Goal: Task Accomplishment & Management: Complete application form

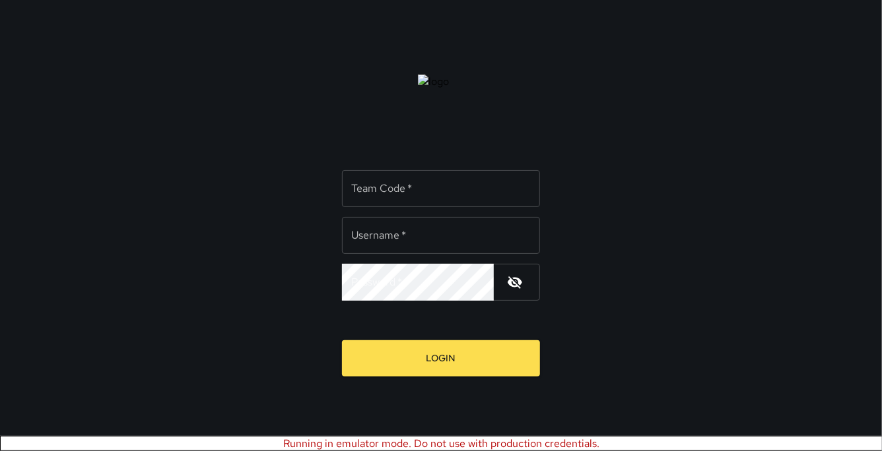
click at [416, 193] on input "Team Code   *" at bounding box center [441, 188] width 198 height 37
type input "***"
click at [374, 234] on input "Username   *" at bounding box center [441, 235] width 198 height 37
type input "****"
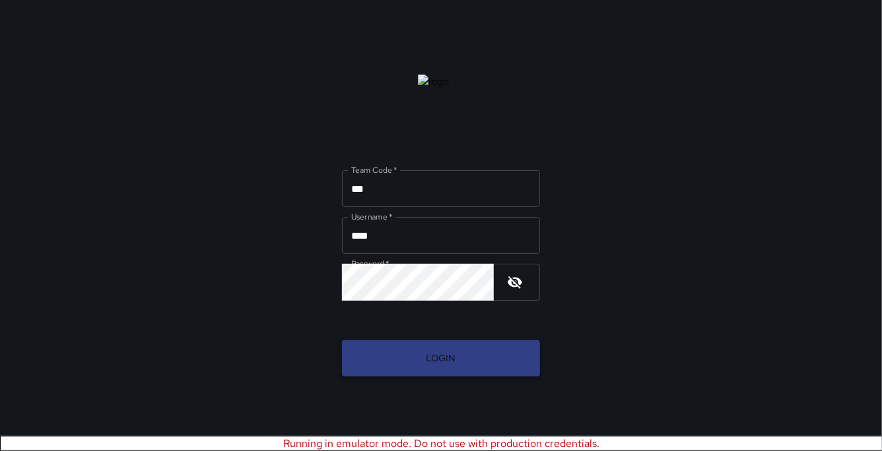
click at [416, 348] on button "Login" at bounding box center [441, 359] width 198 height 36
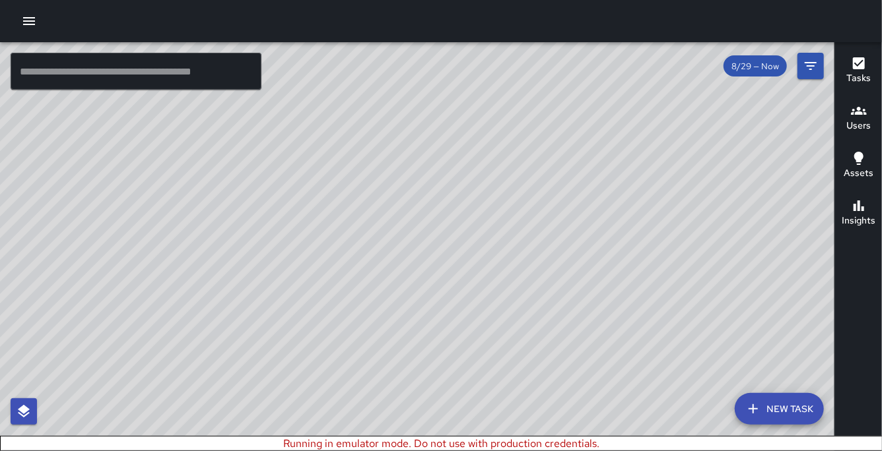
click at [31, 19] on icon "button" at bounding box center [29, 21] width 16 height 16
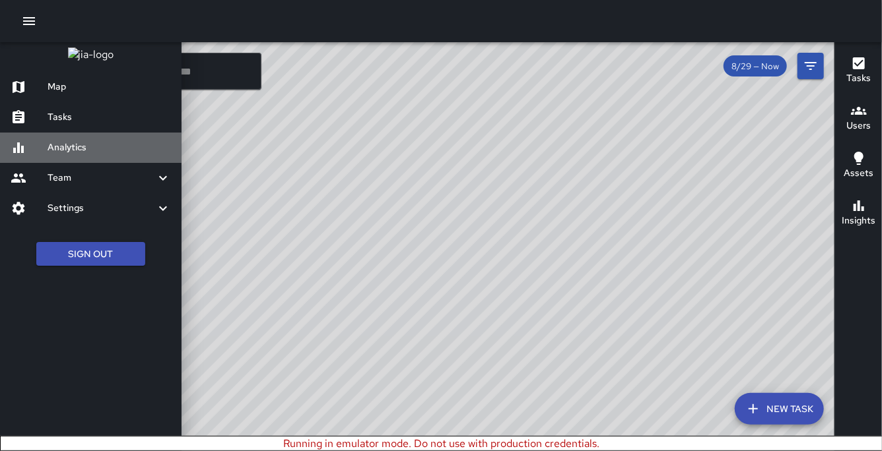
click at [86, 155] on h6 "Analytics" at bounding box center [109, 148] width 123 height 15
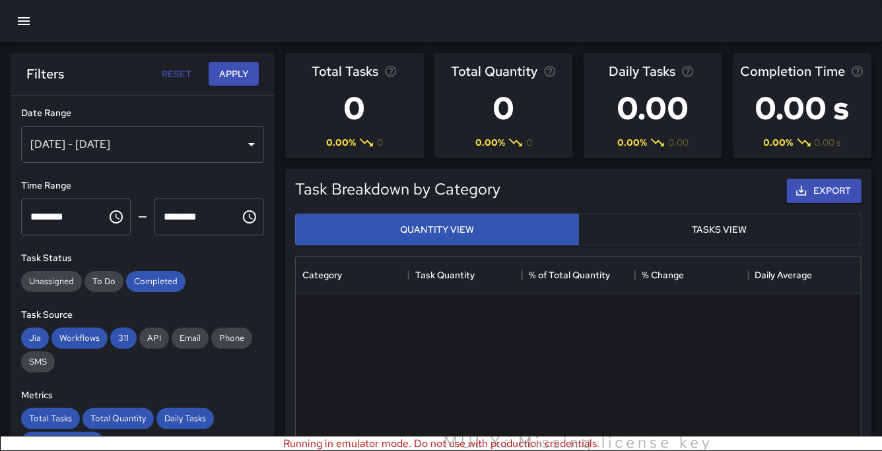
click at [28, 24] on icon "button" at bounding box center [24, 21] width 12 height 8
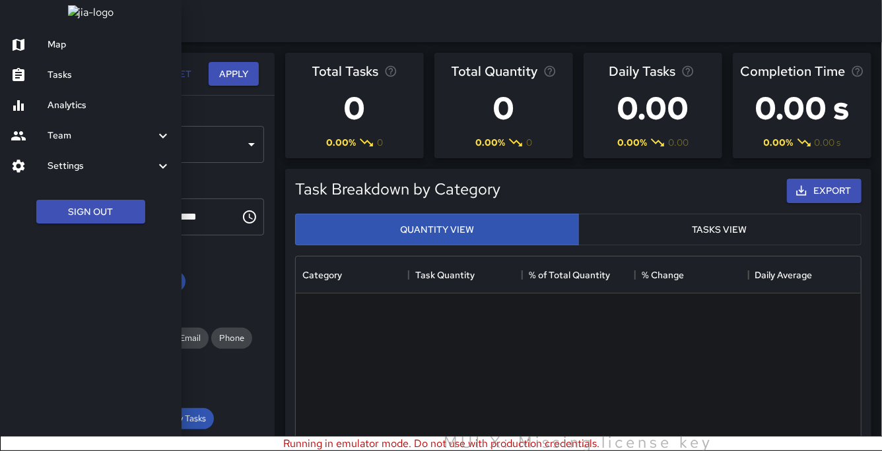
click at [61, 82] on h6 "Tasks" at bounding box center [109, 75] width 123 height 15
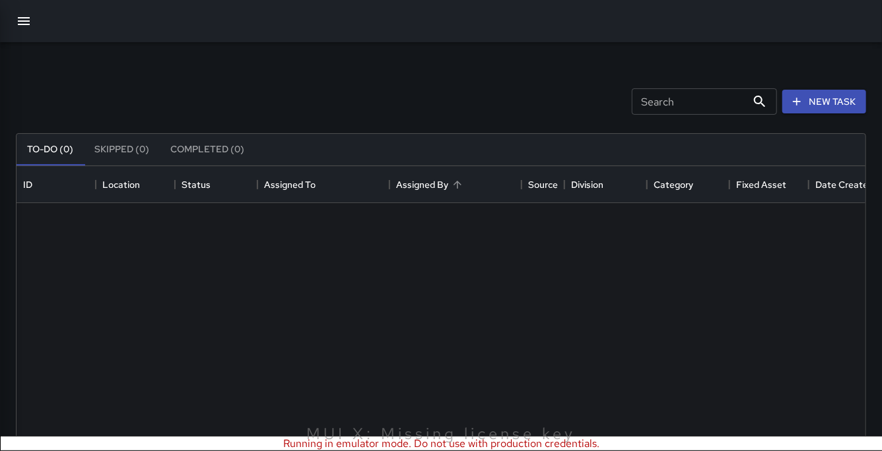
scroll to position [558, 849]
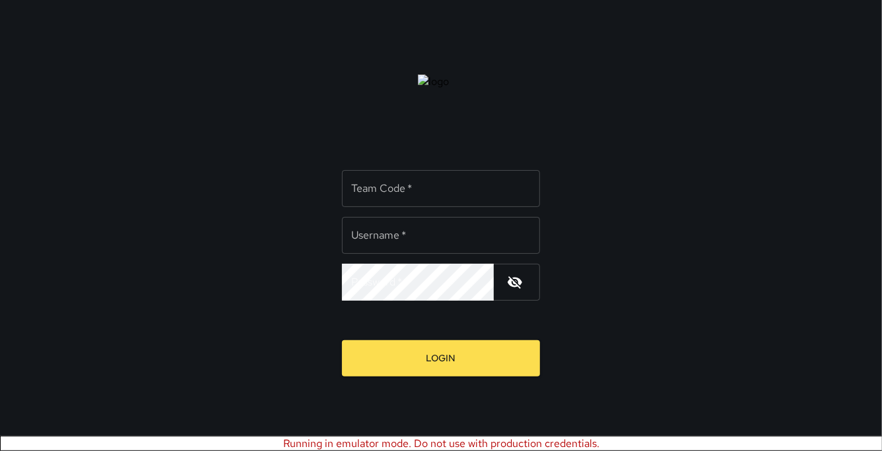
click at [431, 193] on input "Team Code   *" at bounding box center [441, 188] width 198 height 37
type input "***"
click at [379, 238] on input "Username   *" at bounding box center [441, 235] width 198 height 37
type input "****"
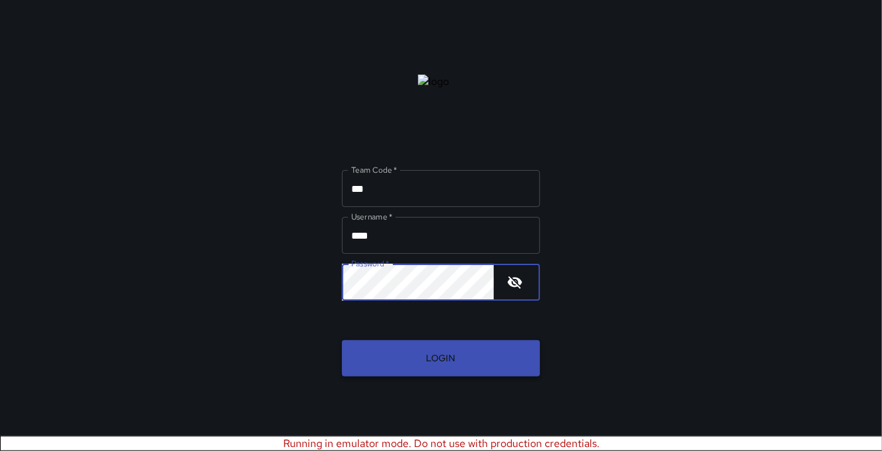
click at [430, 354] on button "Login" at bounding box center [441, 359] width 198 height 36
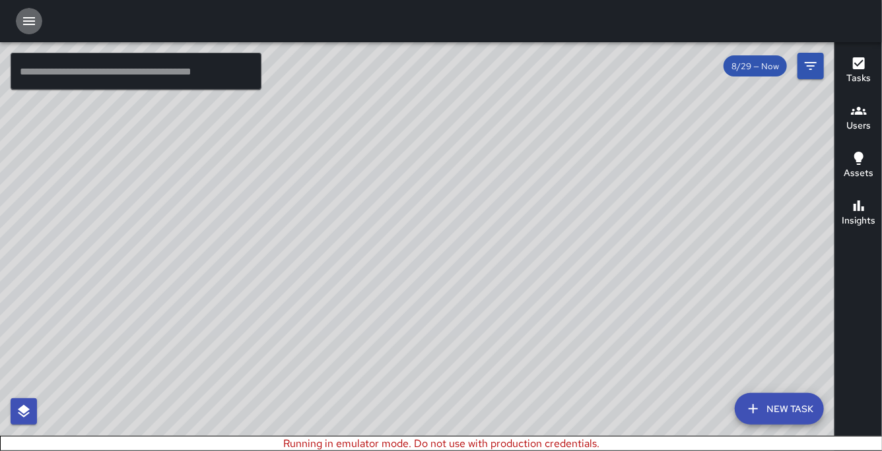
click at [33, 24] on icon "button" at bounding box center [29, 21] width 12 height 8
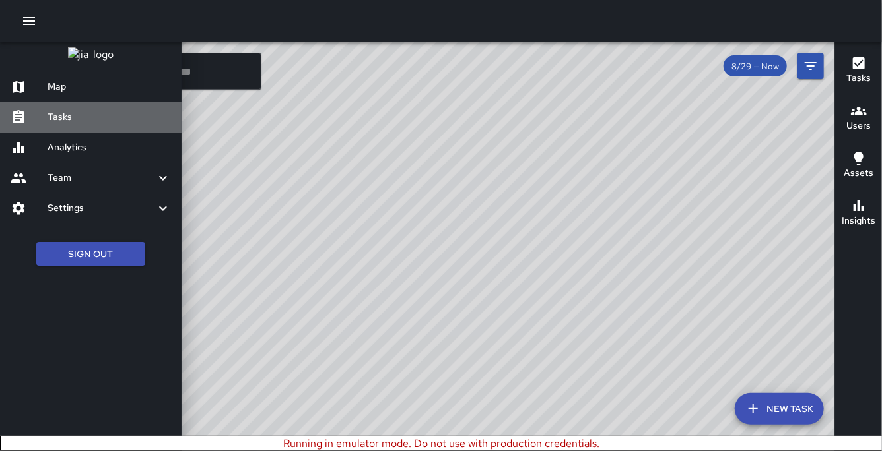
click at [81, 125] on h6 "Tasks" at bounding box center [109, 117] width 123 height 15
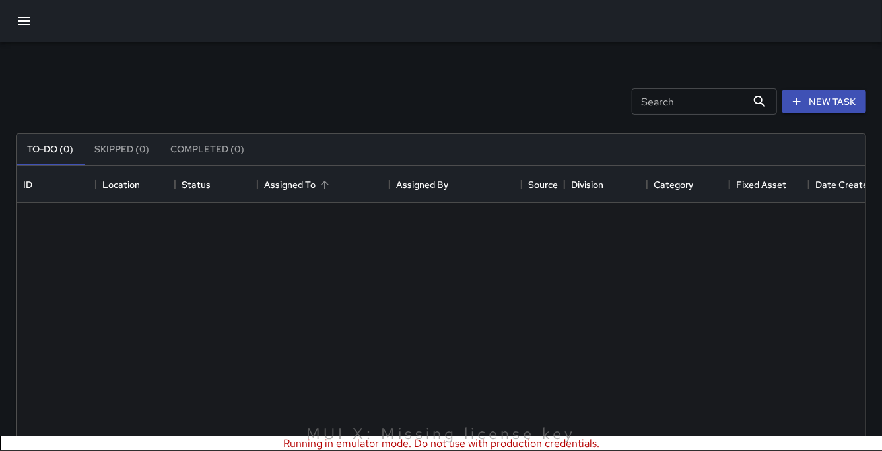
scroll to position [558, 849]
click at [805, 104] on button "New Task" at bounding box center [824, 102] width 84 height 24
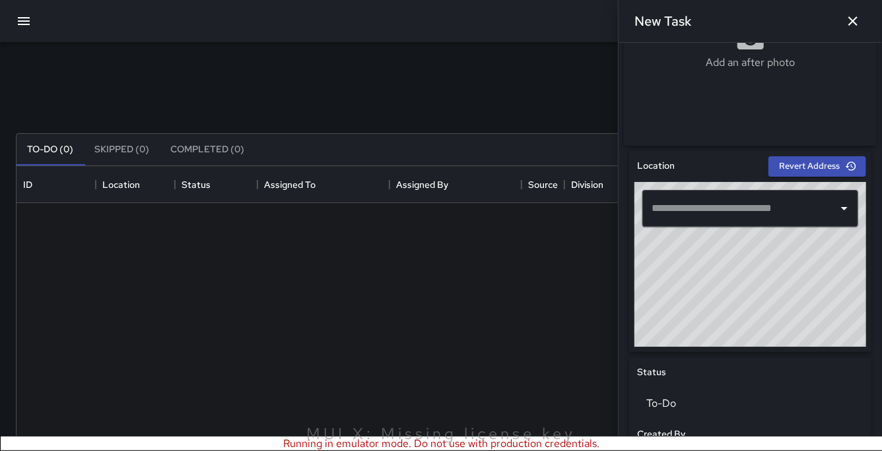
scroll to position [313, 0]
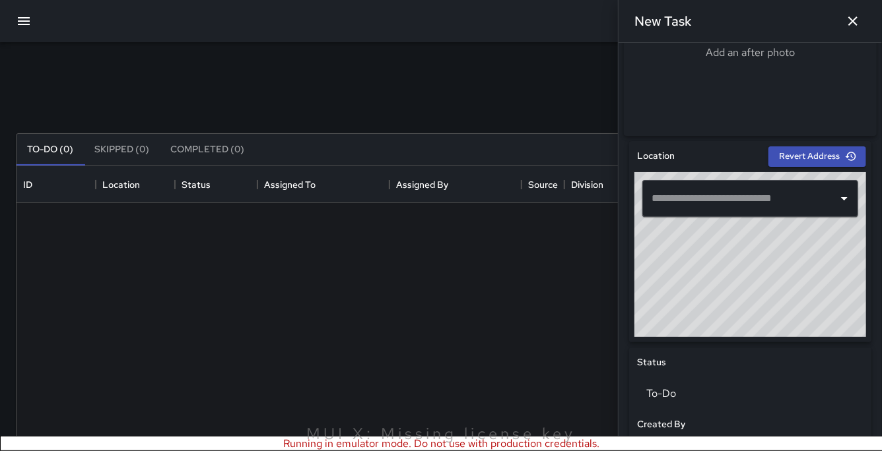
click at [697, 200] on input "text" at bounding box center [740, 198] width 184 height 25
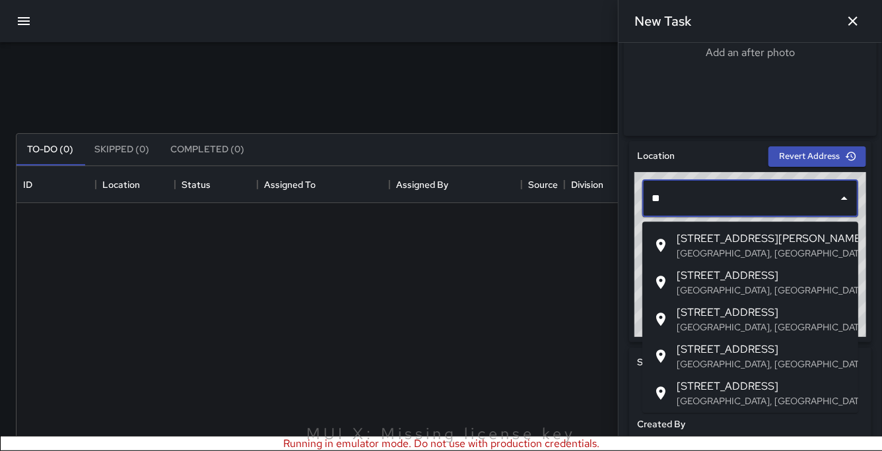
type input "*"
click at [700, 143] on div "Location Revert Address ​ Status To-Do Created By TU Test User Assignee Source …" at bounding box center [750, 456] width 253 height 640
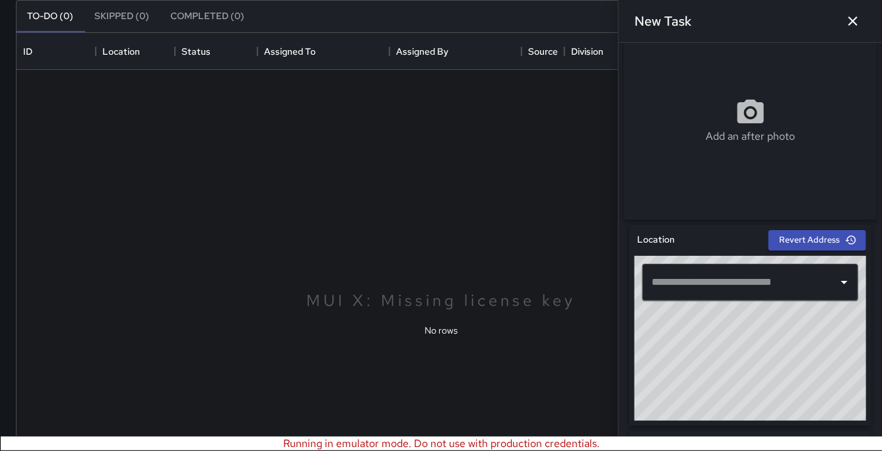
scroll to position [216, 0]
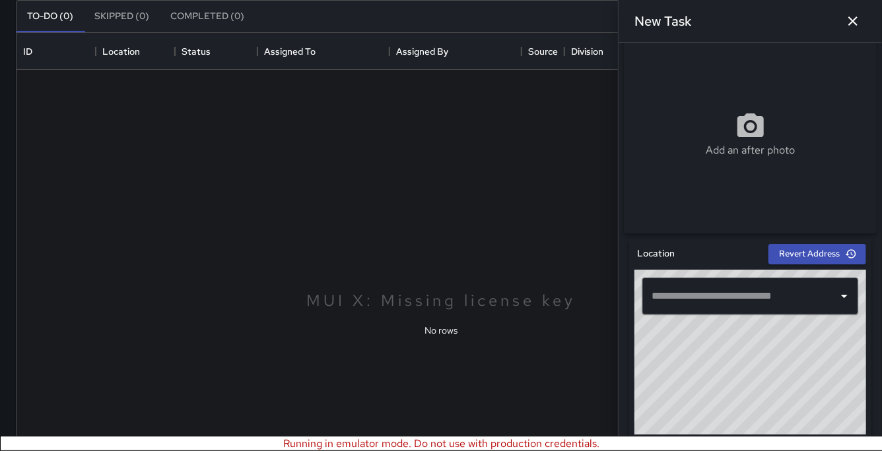
click at [856, 16] on icon "button" at bounding box center [853, 21] width 16 height 16
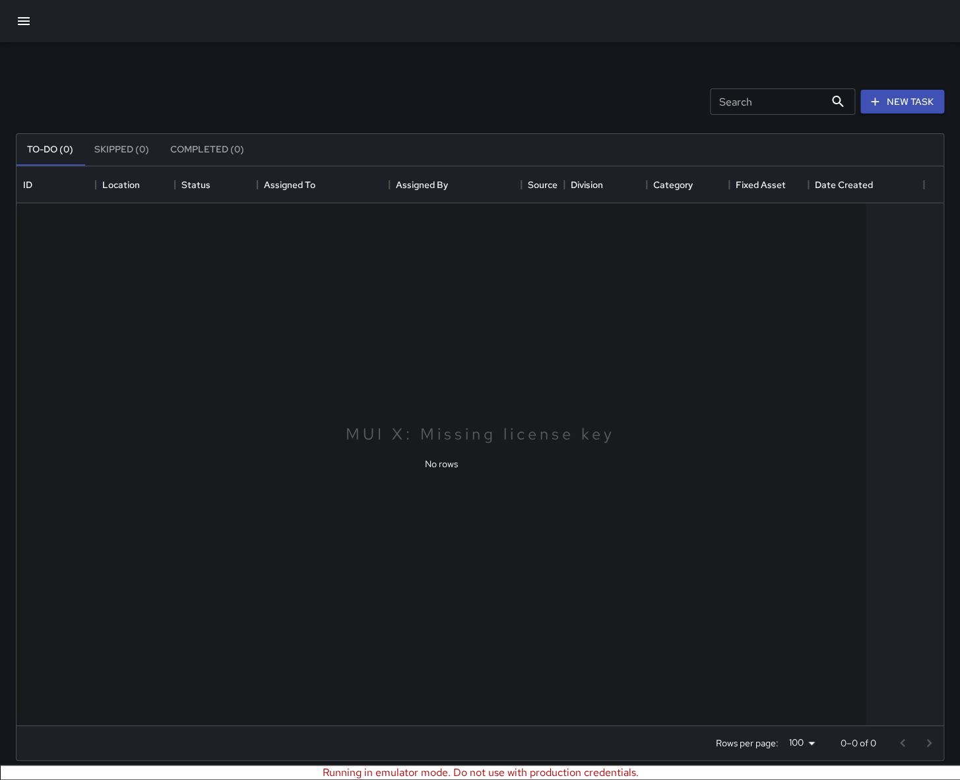
scroll to position [559, 927]
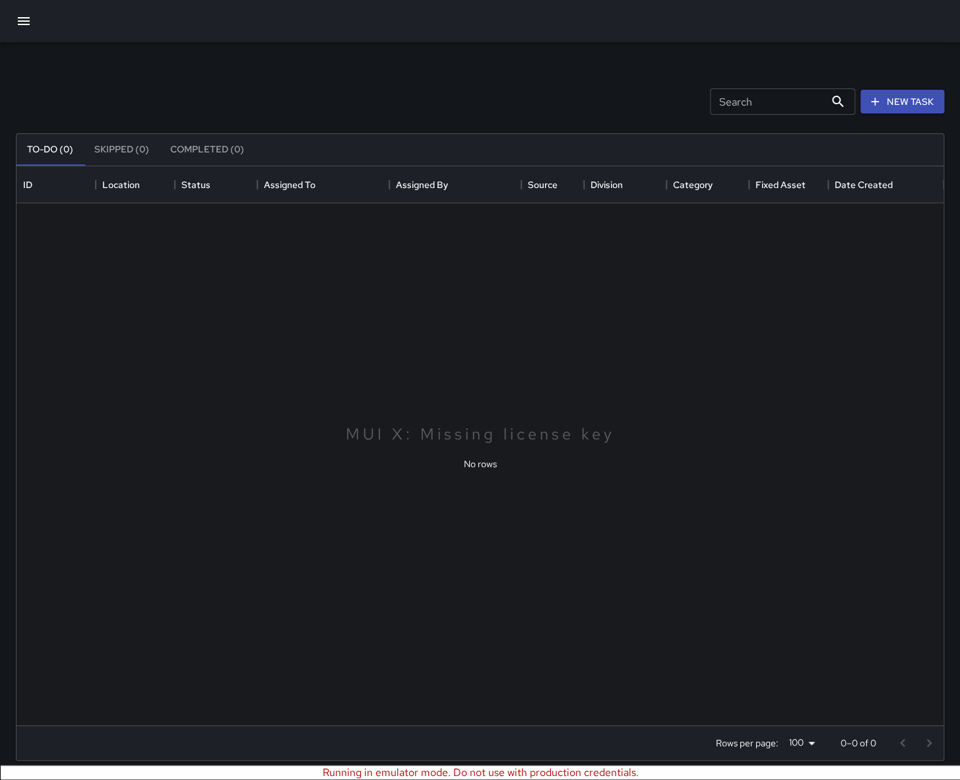
click at [28, 21] on icon "button" at bounding box center [24, 21] width 12 height 8
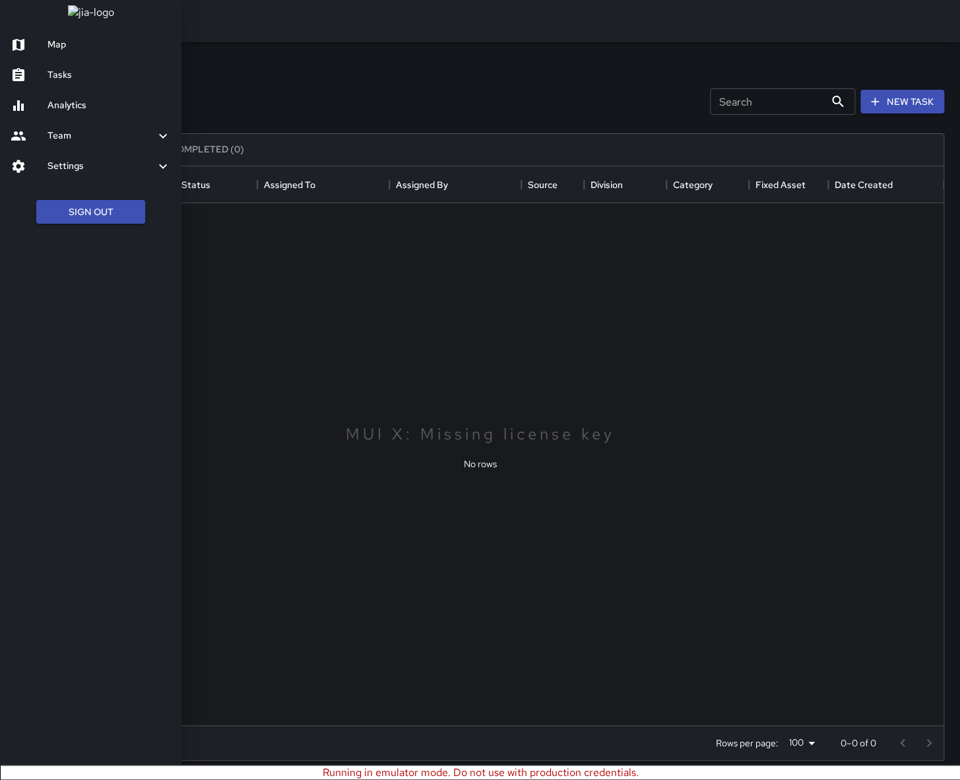
click at [165, 168] on icon at bounding box center [163, 166] width 8 height 5
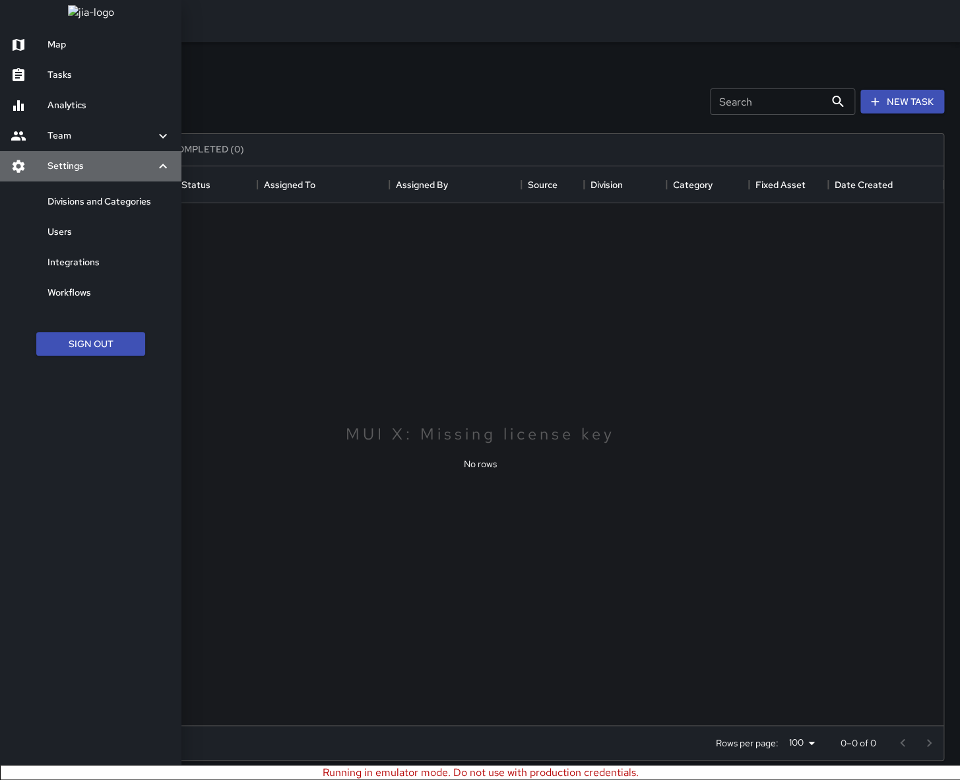
click at [165, 168] on icon at bounding box center [163, 166] width 8 height 5
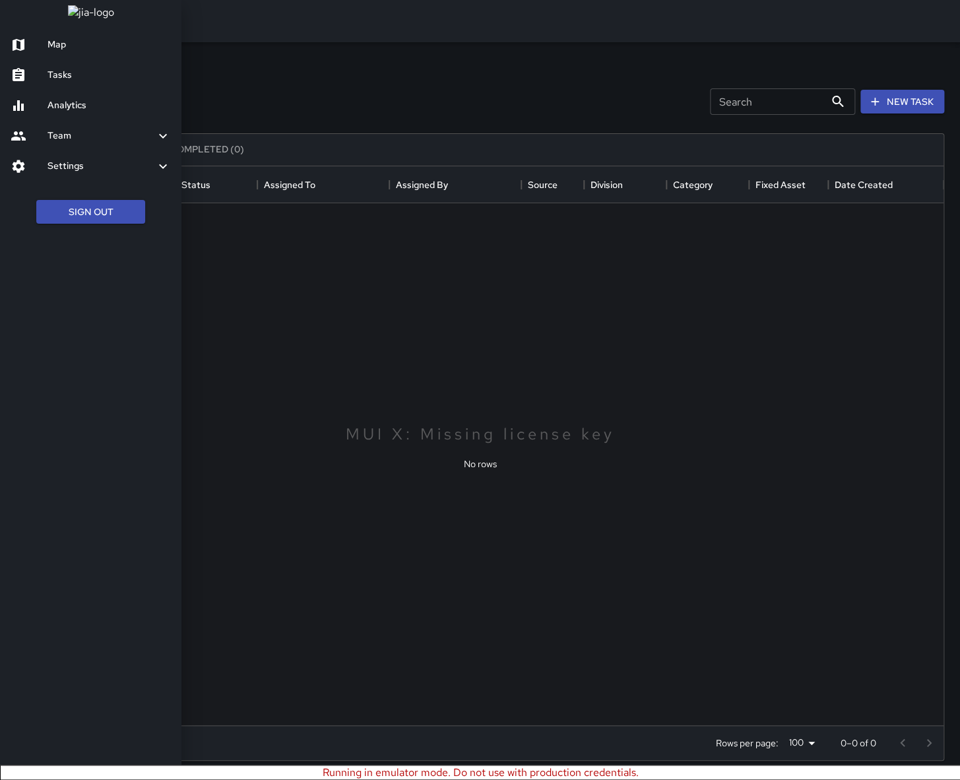
click at [87, 52] on h6 "Map" at bounding box center [109, 45] width 123 height 15
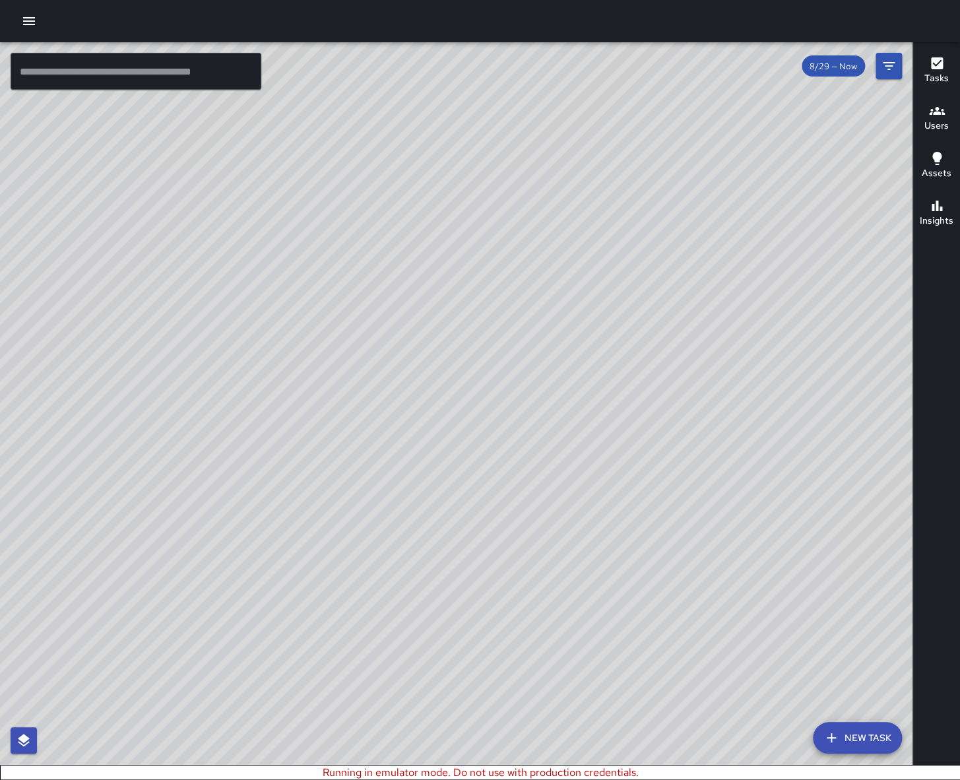
click at [881, 73] on h6 "Tasks" at bounding box center [937, 78] width 24 height 15
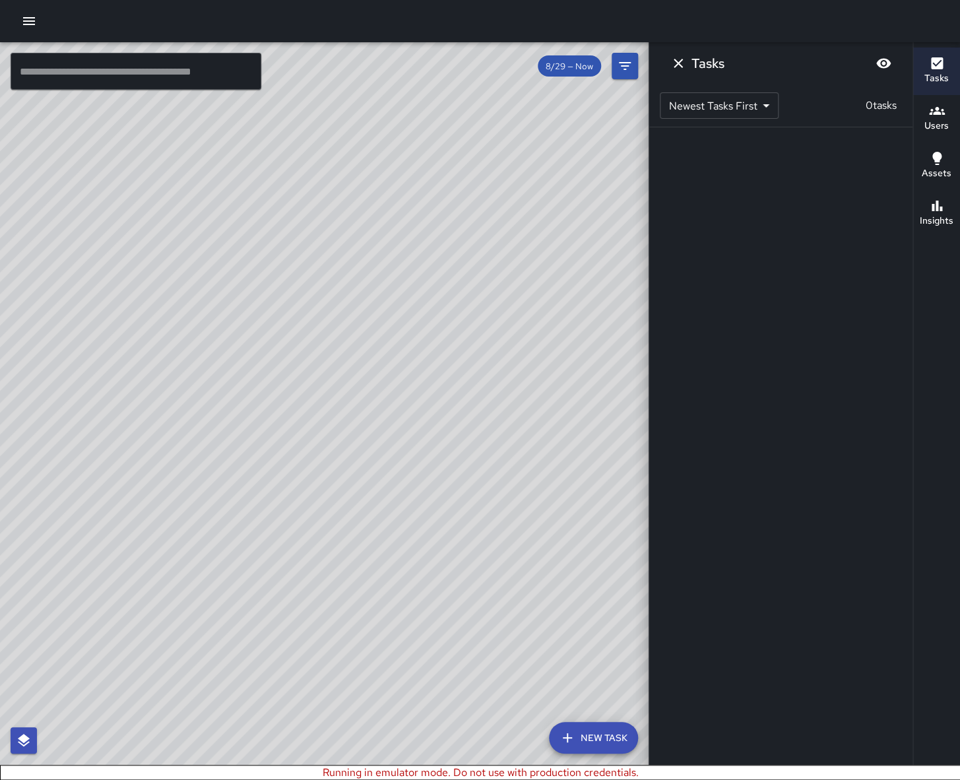
click at [881, 73] on h6 "Tasks" at bounding box center [937, 78] width 24 height 15
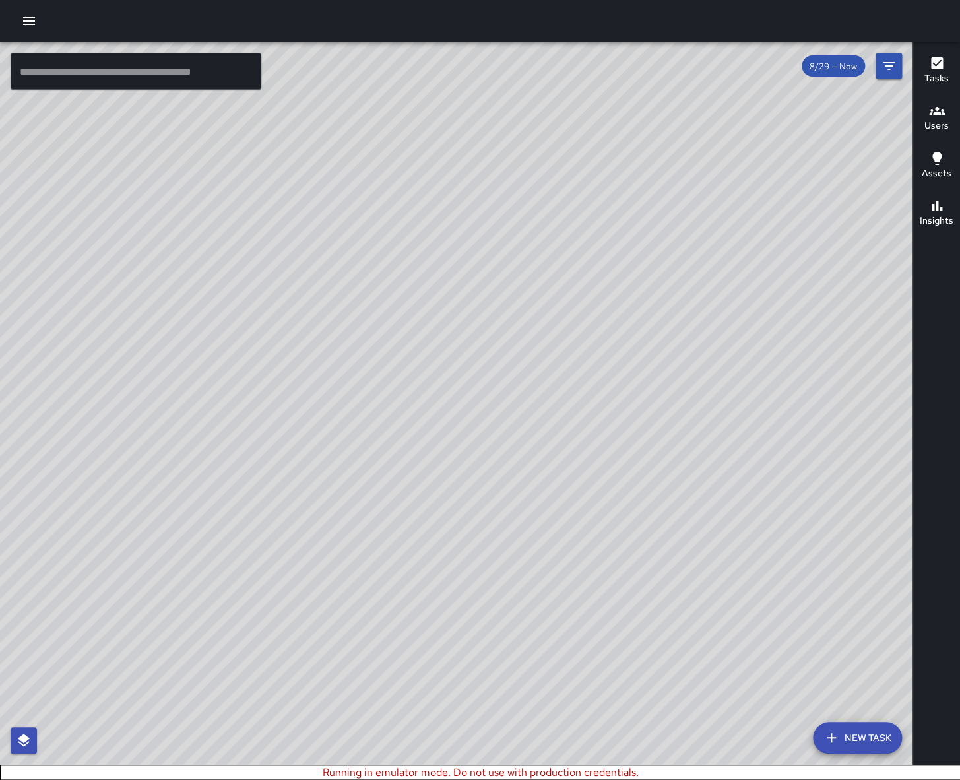
click at [881, 163] on icon "button" at bounding box center [937, 158] width 16 height 16
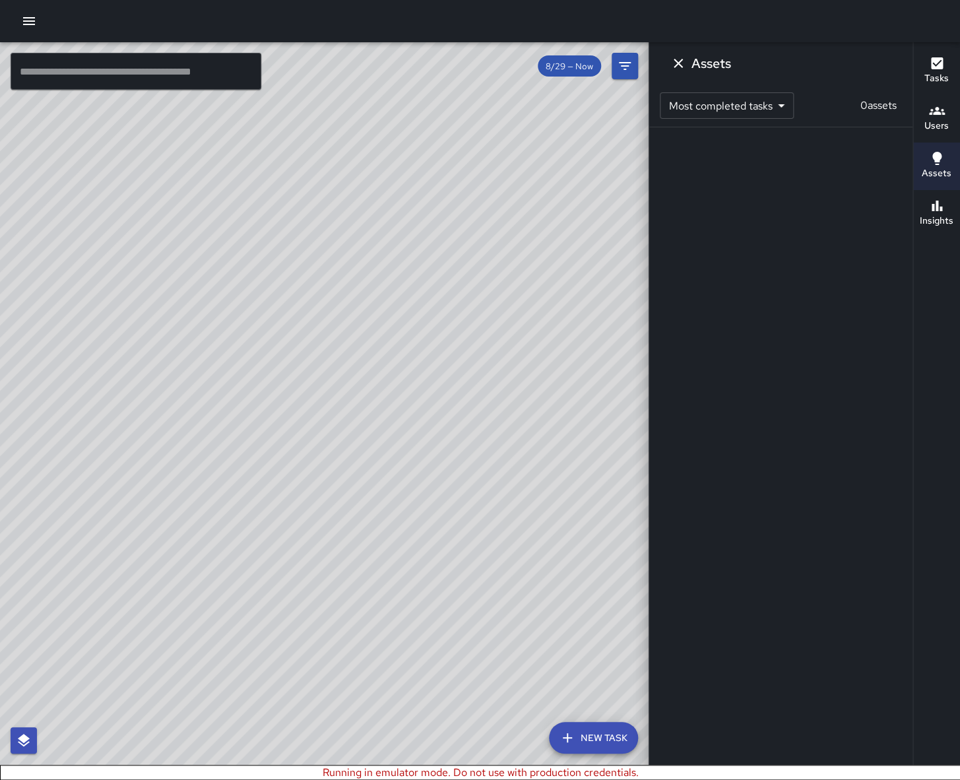
click at [881, 163] on icon "button" at bounding box center [937, 158] width 16 height 16
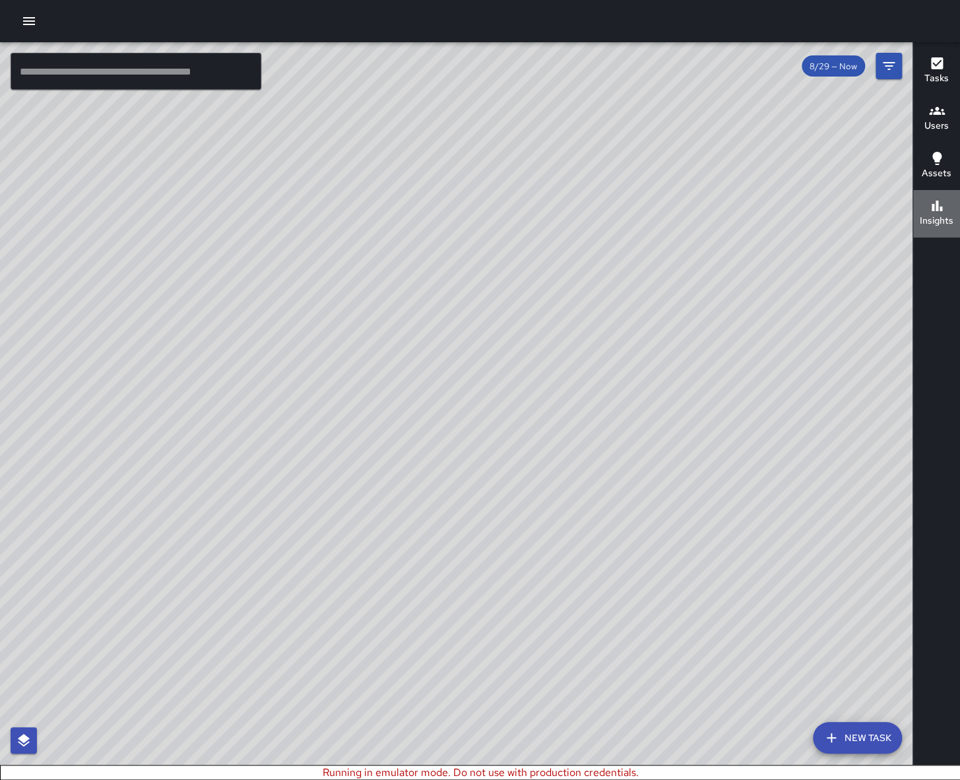
click at [881, 214] on h6 "Insights" at bounding box center [937, 221] width 34 height 15
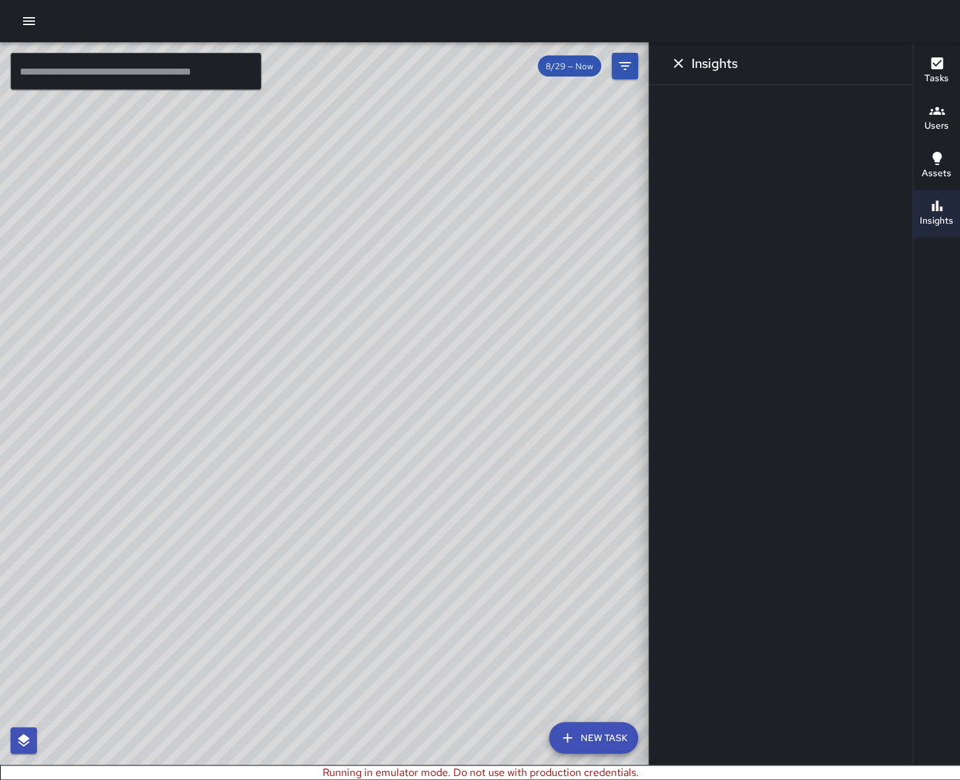
click at [881, 214] on h6 "Insights" at bounding box center [937, 221] width 34 height 15
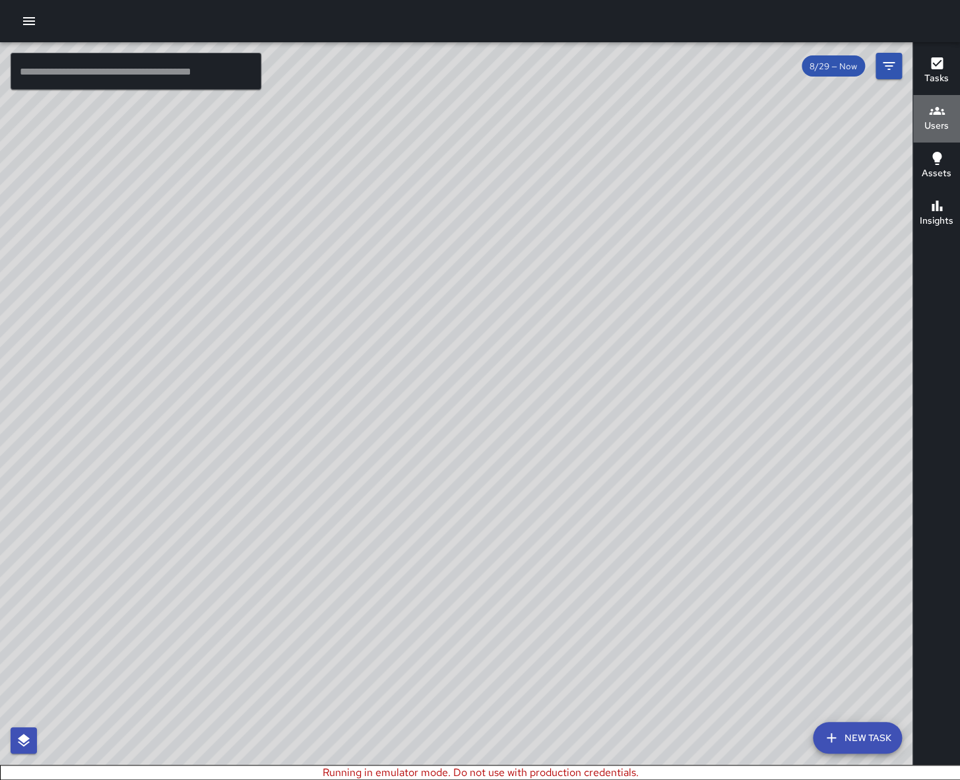
click at [881, 115] on icon "button" at bounding box center [937, 111] width 16 height 16
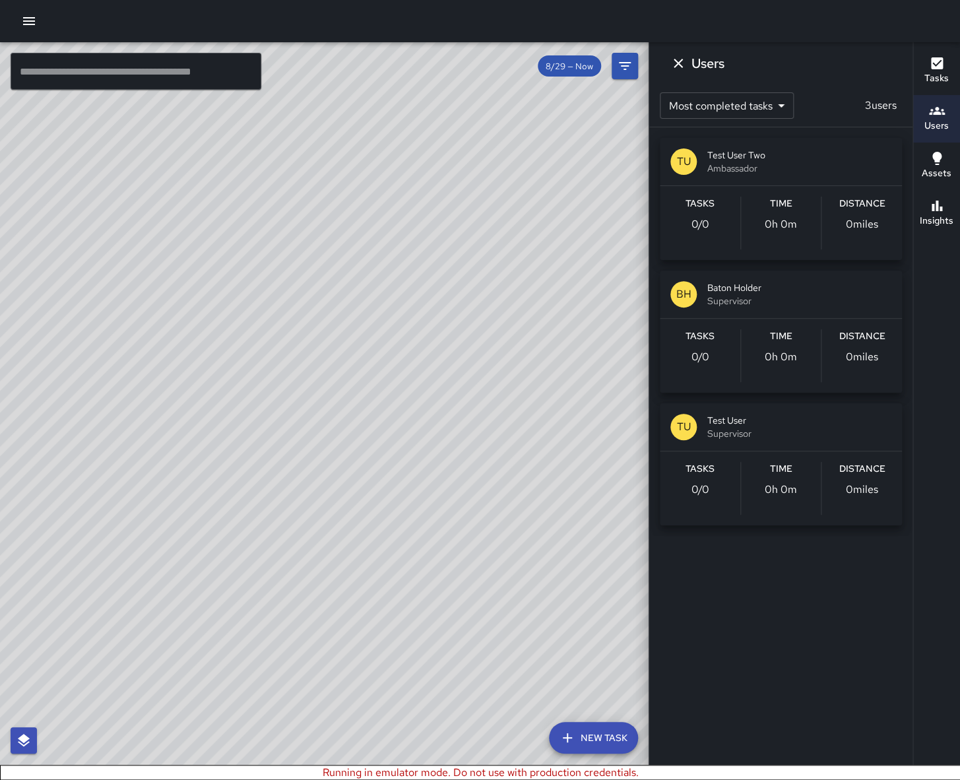
click at [881, 115] on icon "button" at bounding box center [937, 111] width 16 height 16
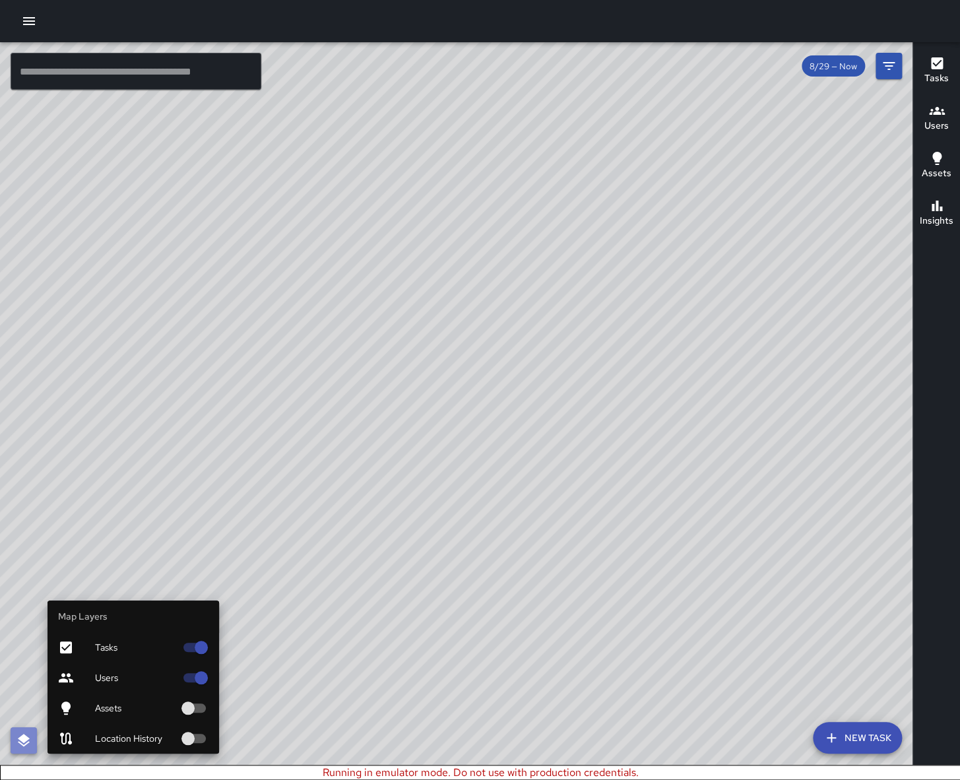
click at [25, 451] on icon "button" at bounding box center [24, 740] width 12 height 13
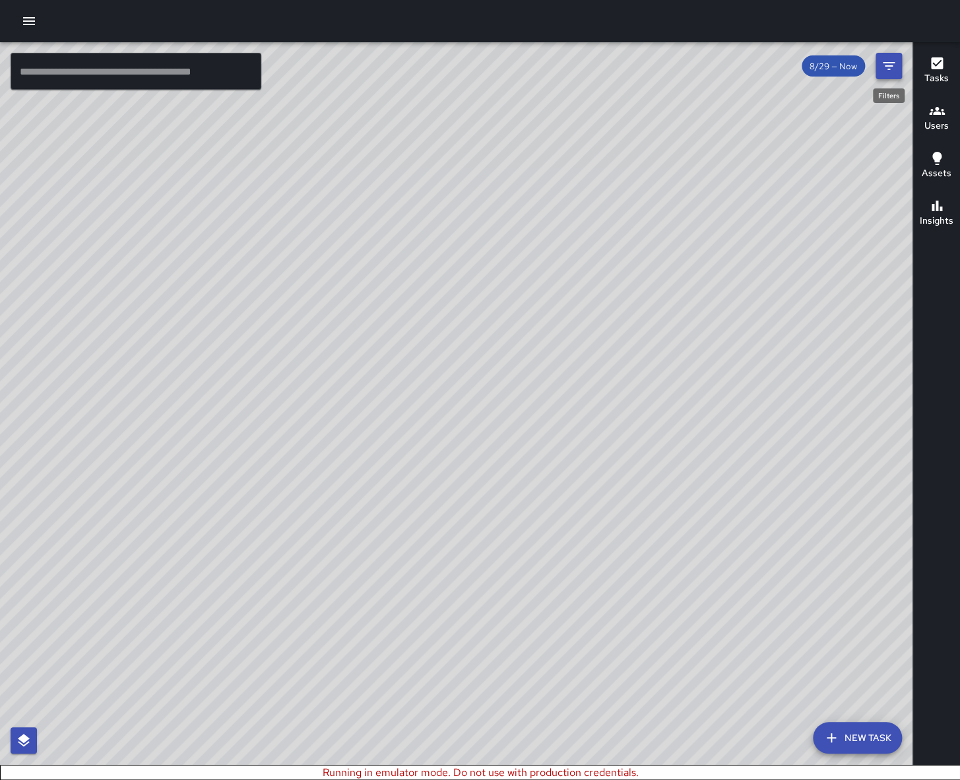
click at [881, 67] on icon "Filters" at bounding box center [889, 66] width 16 height 16
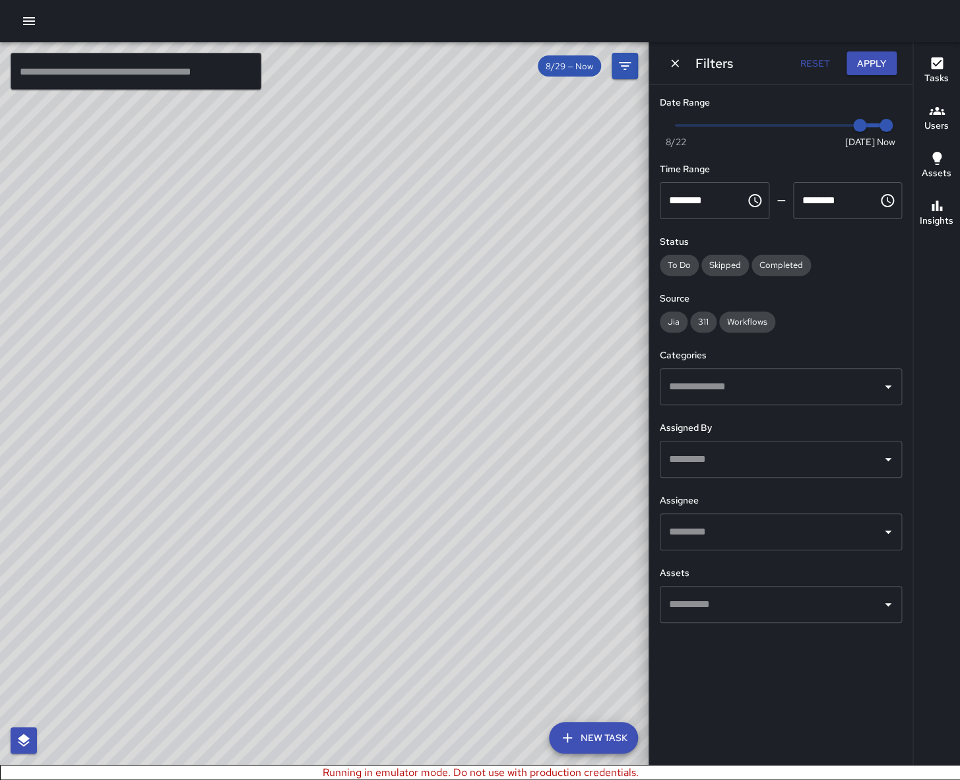
click at [32, 20] on icon "button" at bounding box center [29, 21] width 16 height 16
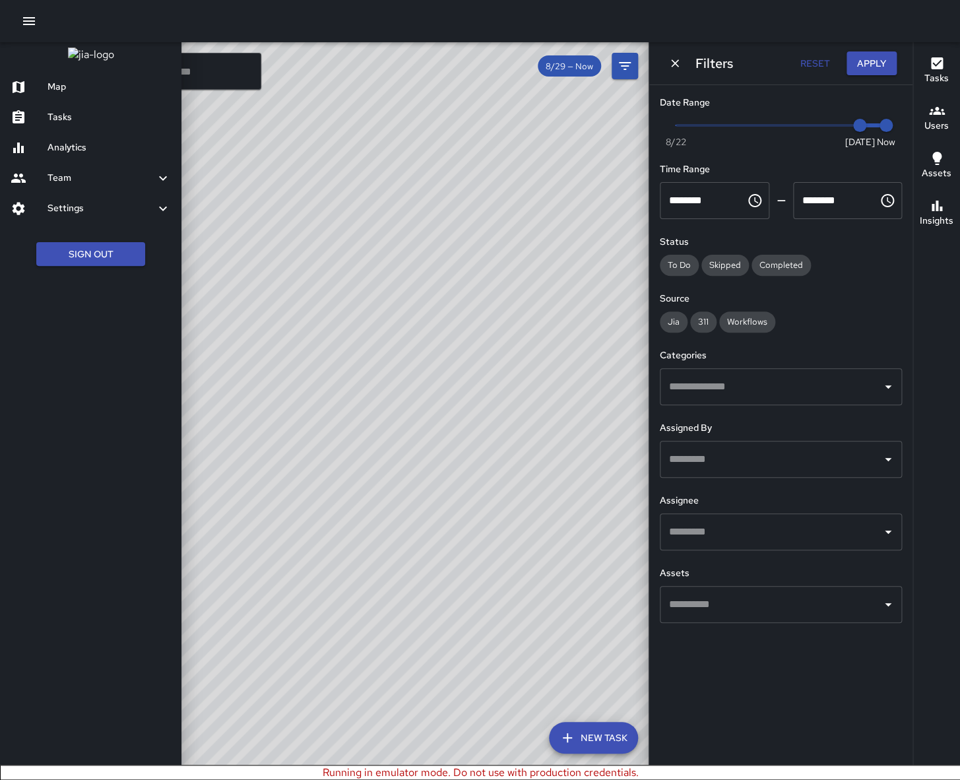
click at [85, 125] on h6 "Tasks" at bounding box center [109, 117] width 123 height 15
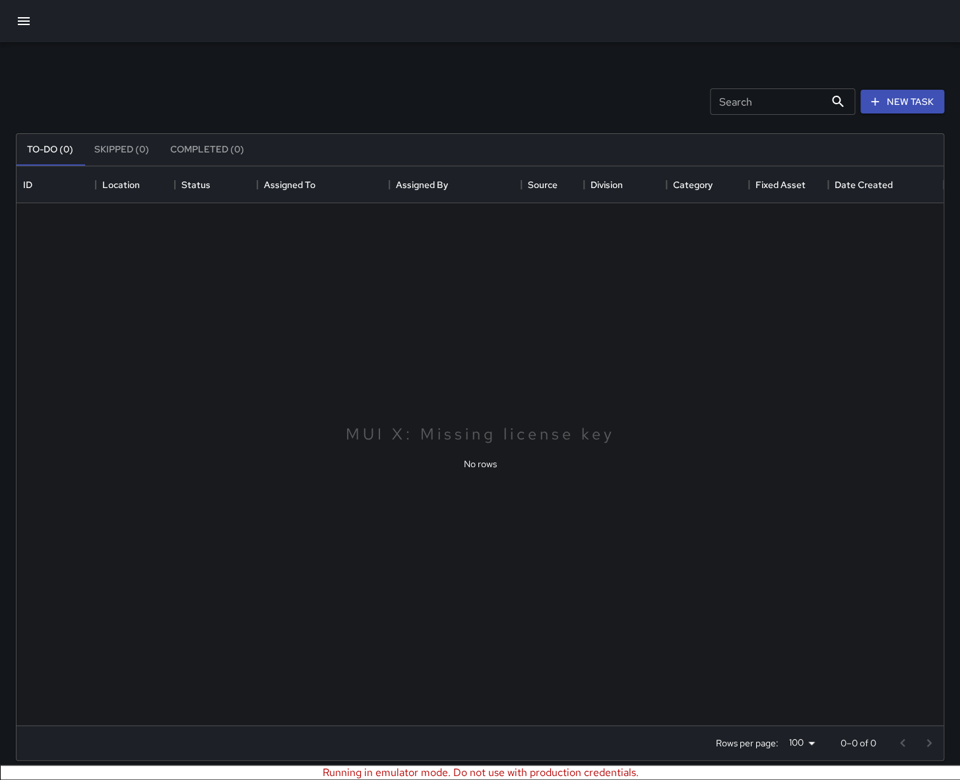
scroll to position [559, 927]
click at [881, 94] on button "New Task" at bounding box center [903, 102] width 84 height 24
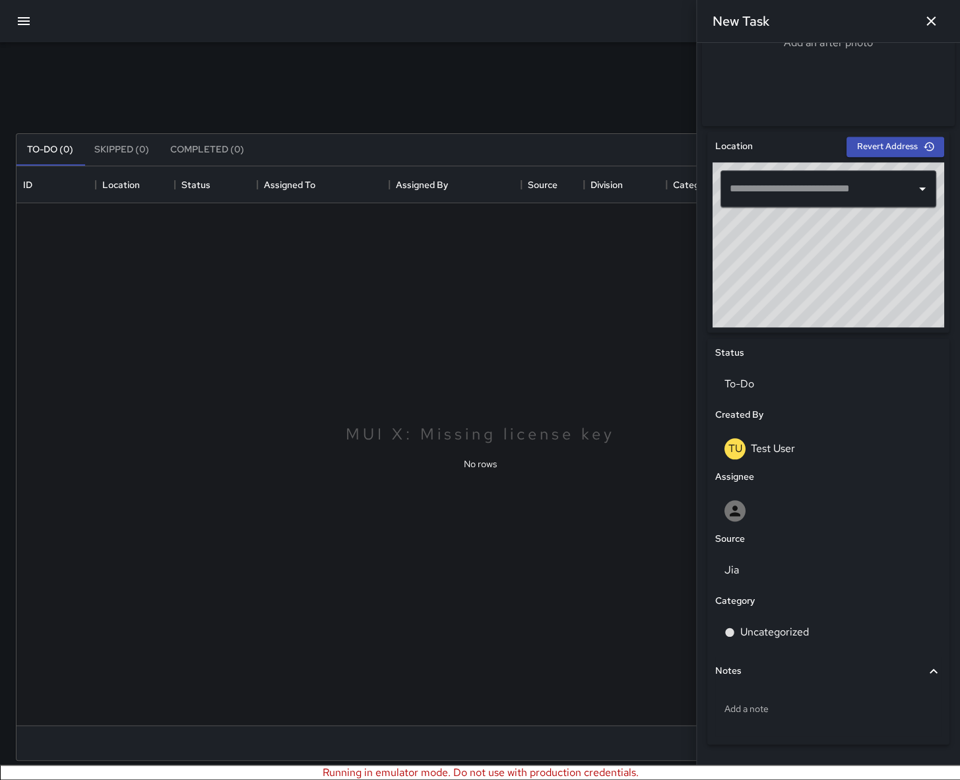
scroll to position [353, 0]
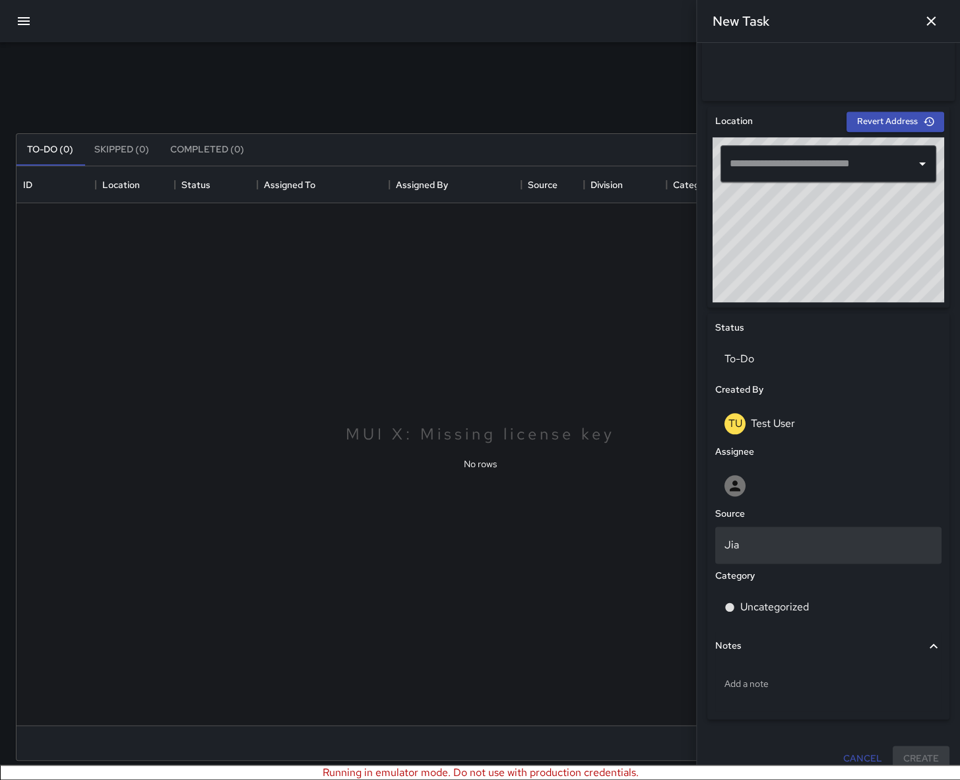
click at [777, 451] on p "Jia" at bounding box center [829, 545] width 208 height 16
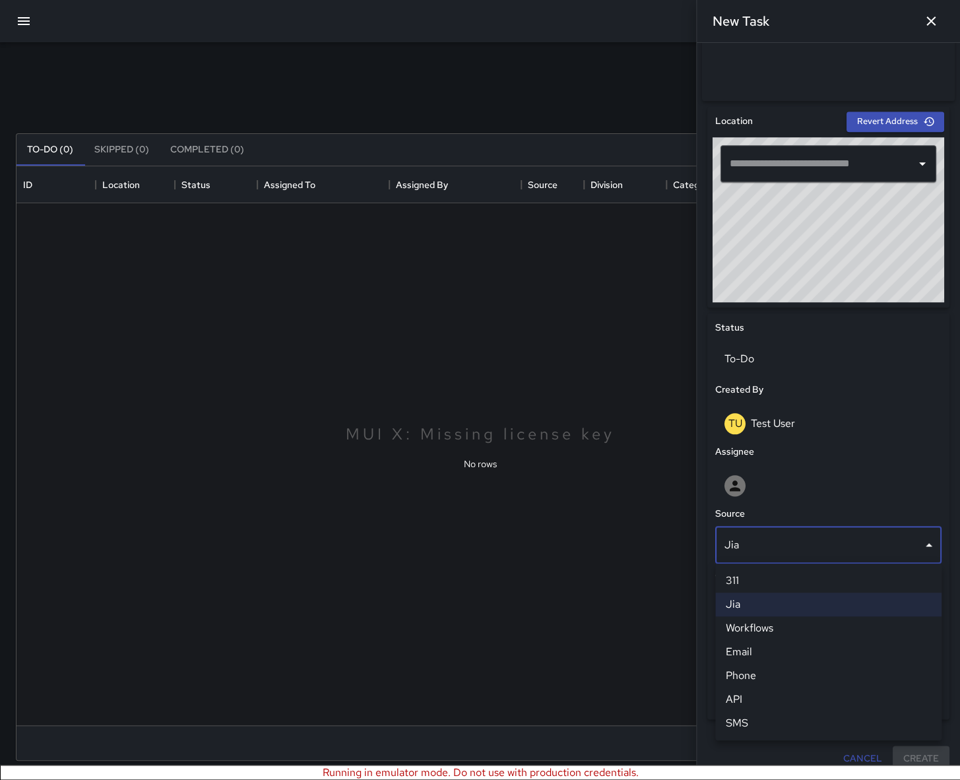
click at [839, 274] on div at bounding box center [480, 390] width 960 height 780
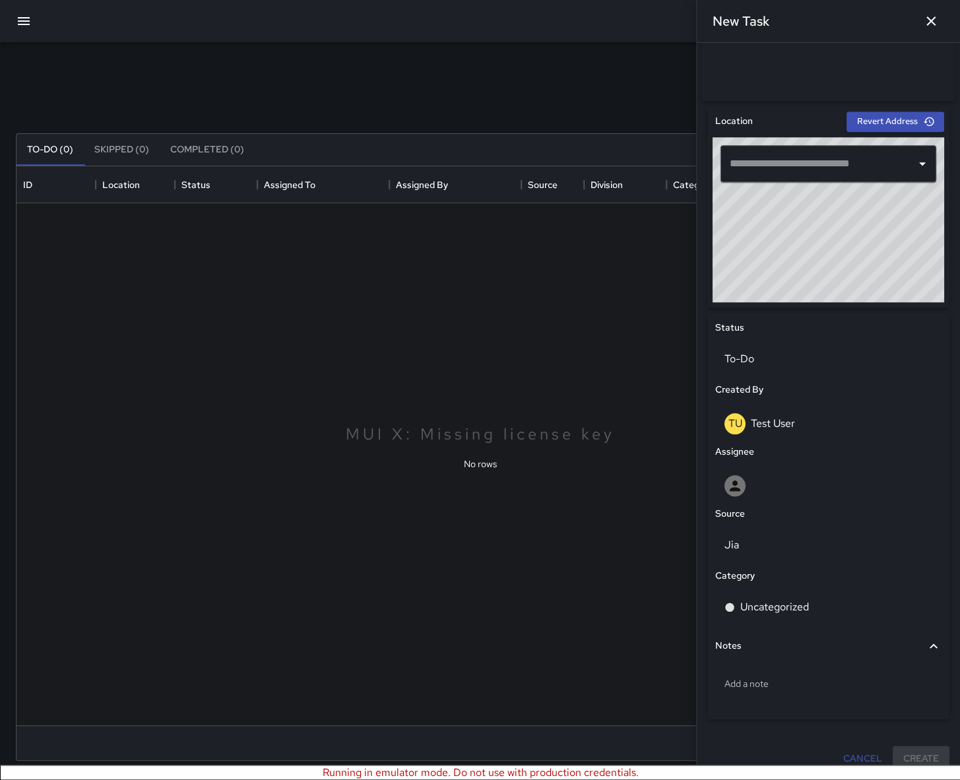
click at [28, 25] on icon "button" at bounding box center [24, 21] width 16 height 16
click at [26, 23] on icon "button" at bounding box center [24, 21] width 16 height 16
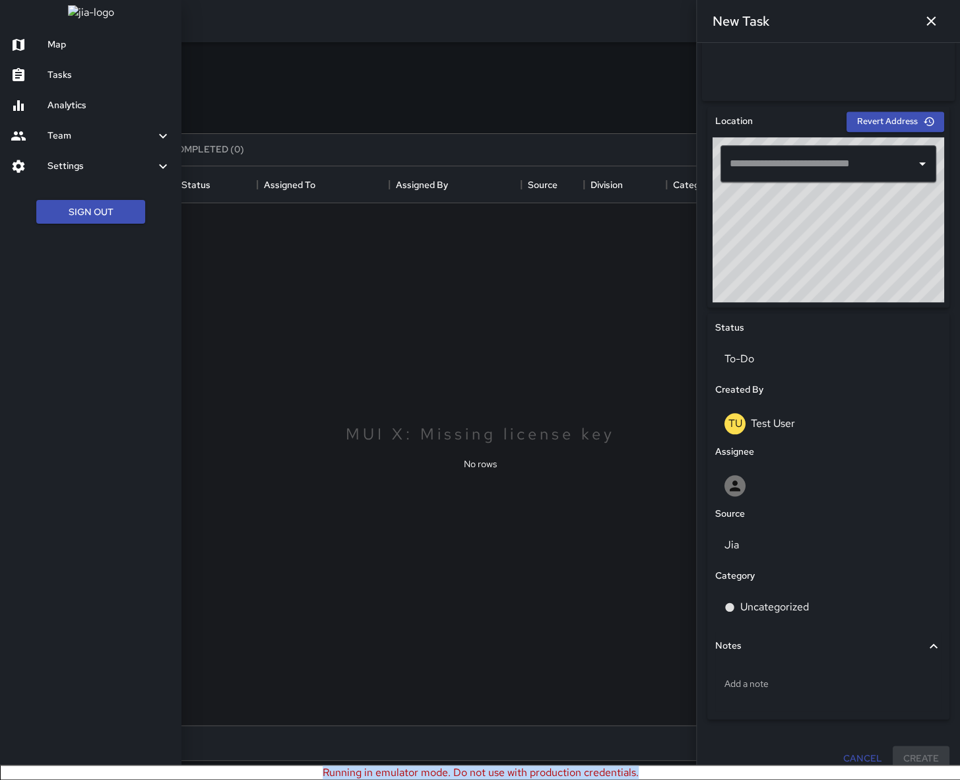
click at [71, 60] on link "Map" at bounding box center [90, 45] width 181 height 30
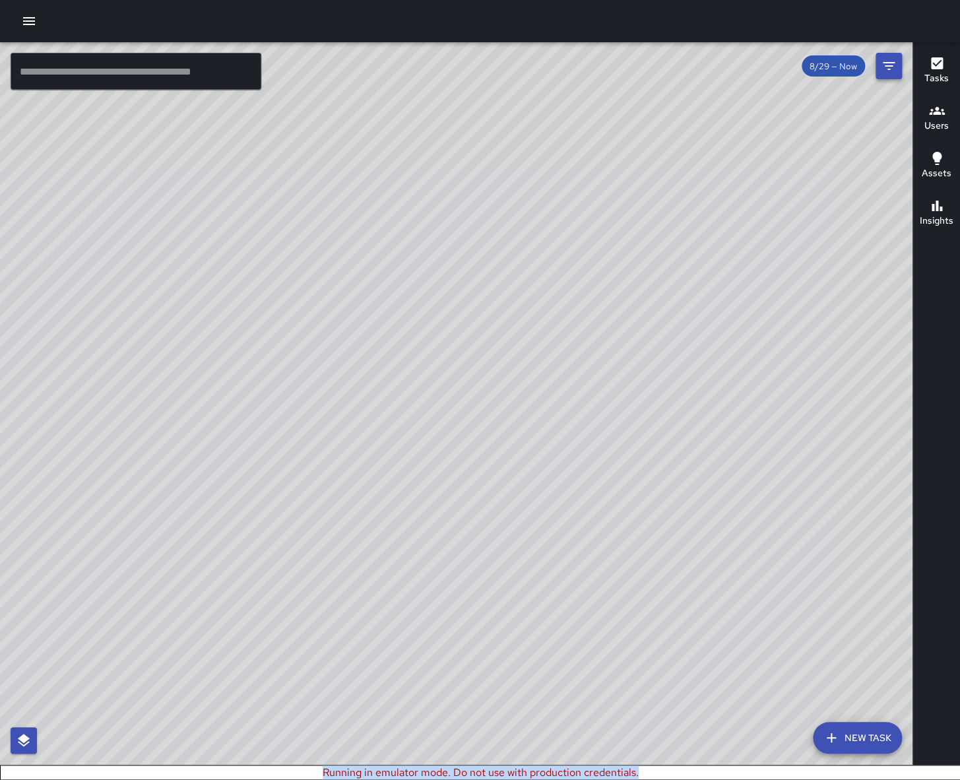
click at [881, 62] on icon "Filters" at bounding box center [889, 66] width 16 height 16
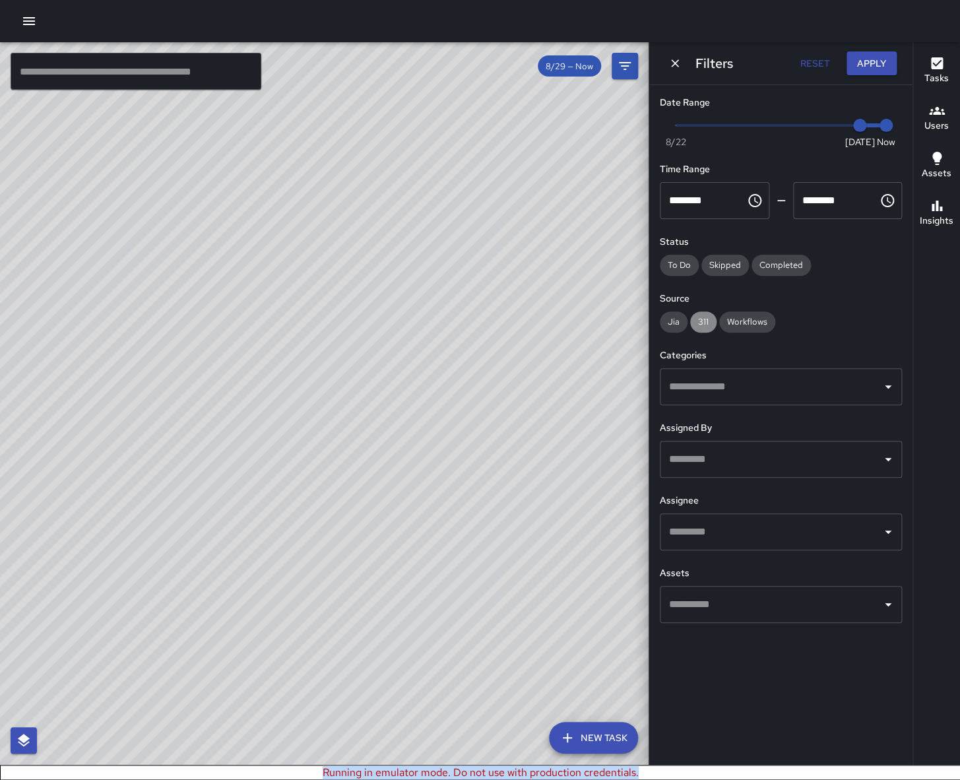
click at [700, 324] on span "311" at bounding box center [703, 321] width 26 height 11
click at [881, 385] on icon "Open" at bounding box center [888, 386] width 7 height 3
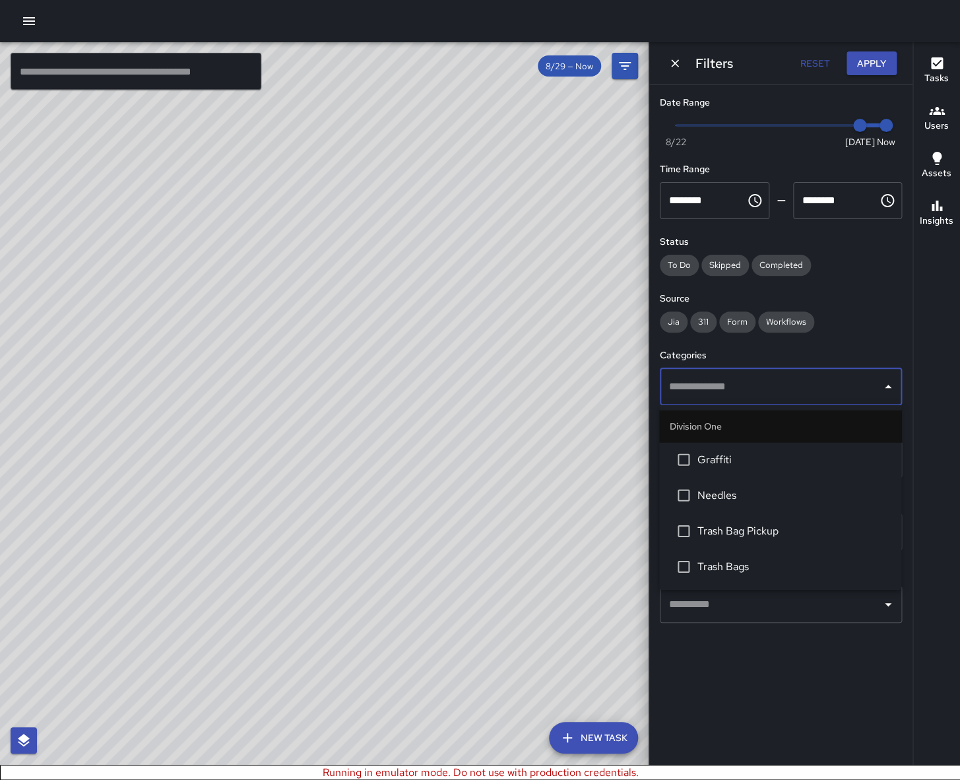
click at [881, 385] on icon "Close" at bounding box center [888, 387] width 16 height 16
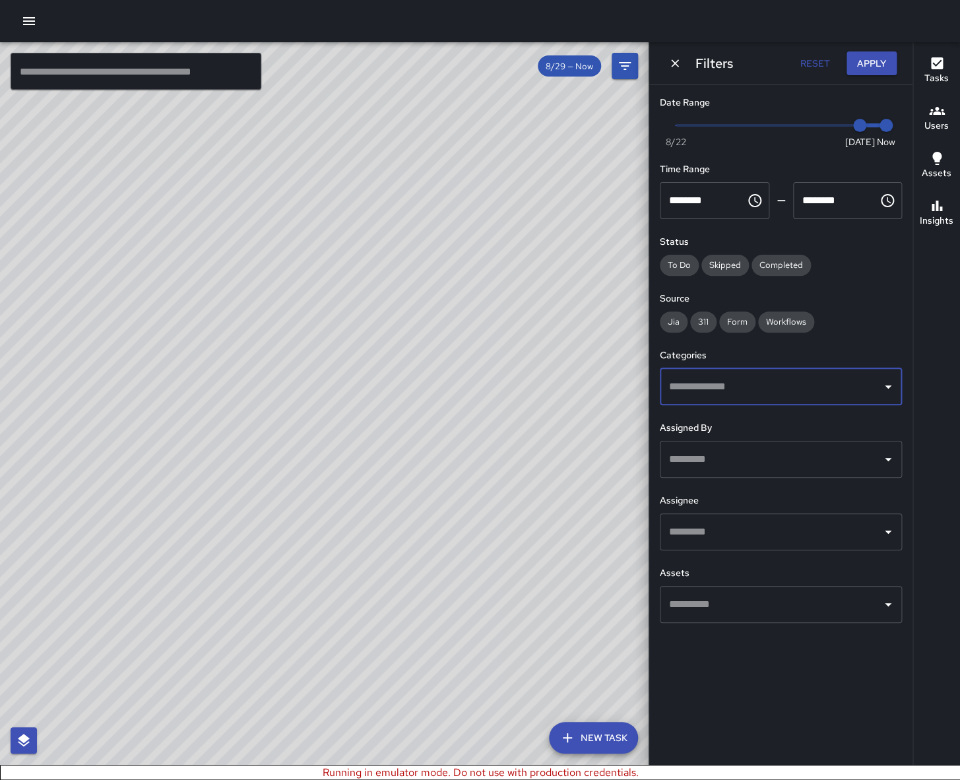
click at [32, 23] on icon "button" at bounding box center [29, 21] width 16 height 16
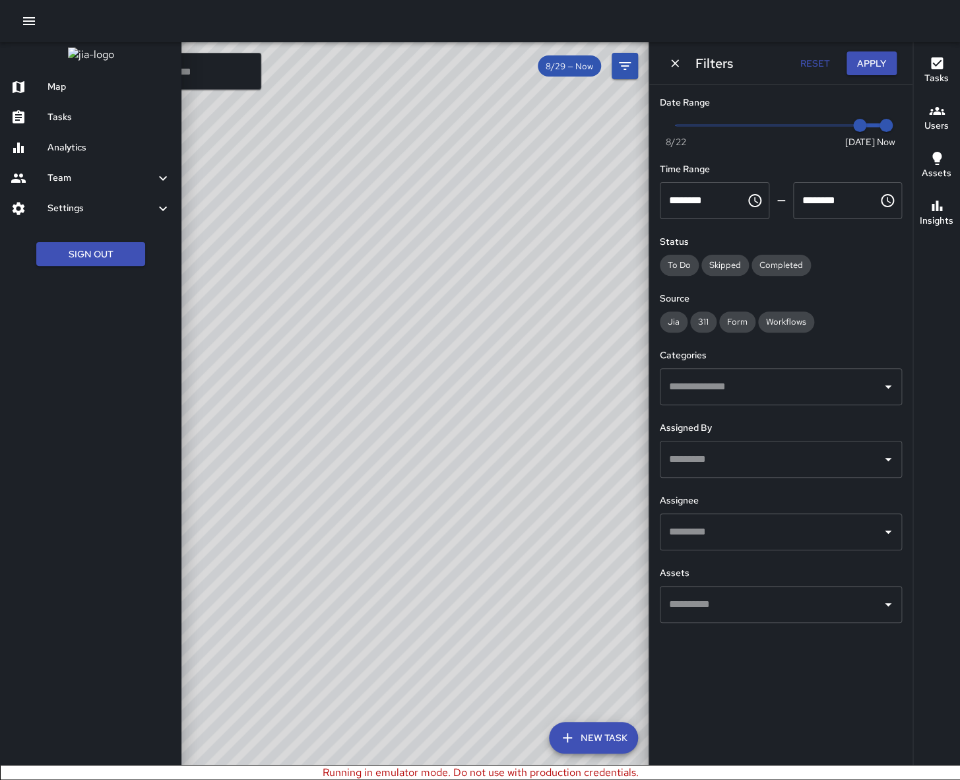
click at [77, 125] on h6 "Tasks" at bounding box center [109, 117] width 123 height 15
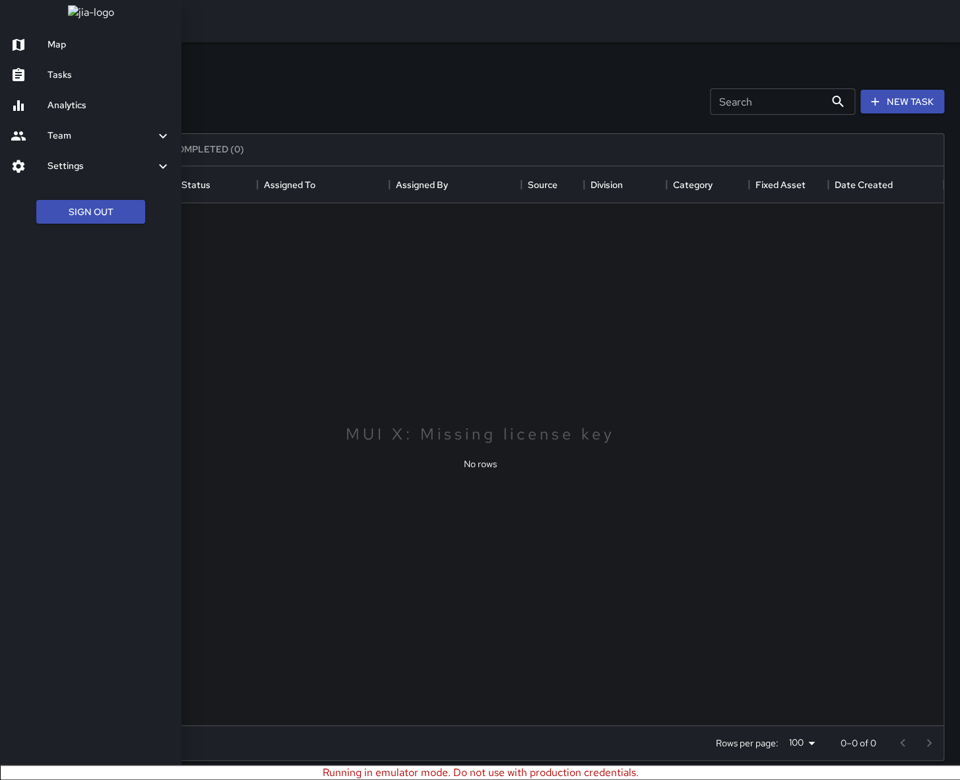
scroll to position [559, 927]
click at [455, 71] on div at bounding box center [480, 390] width 960 height 780
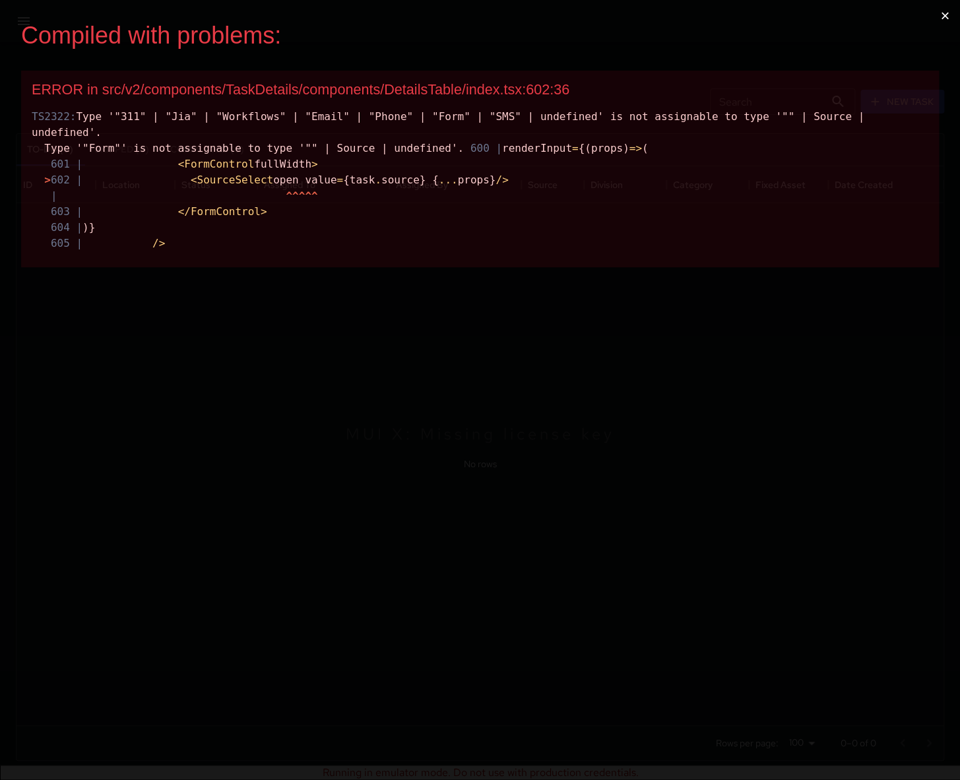
scroll to position [0, 0]
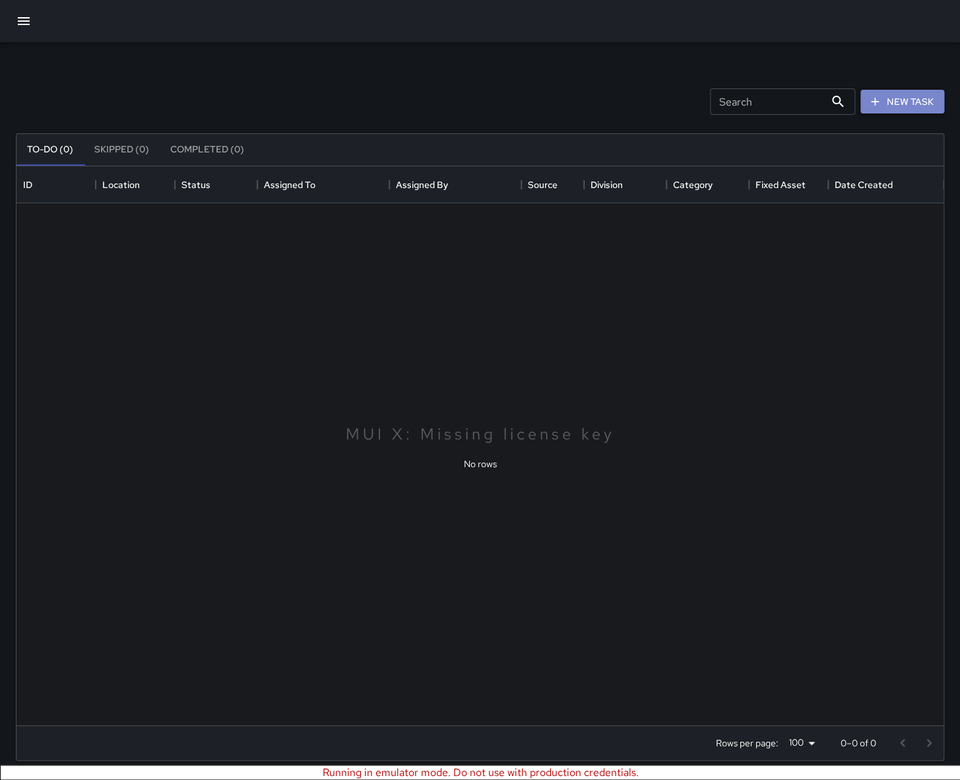
click at [881, 100] on button "New Task" at bounding box center [903, 102] width 84 height 24
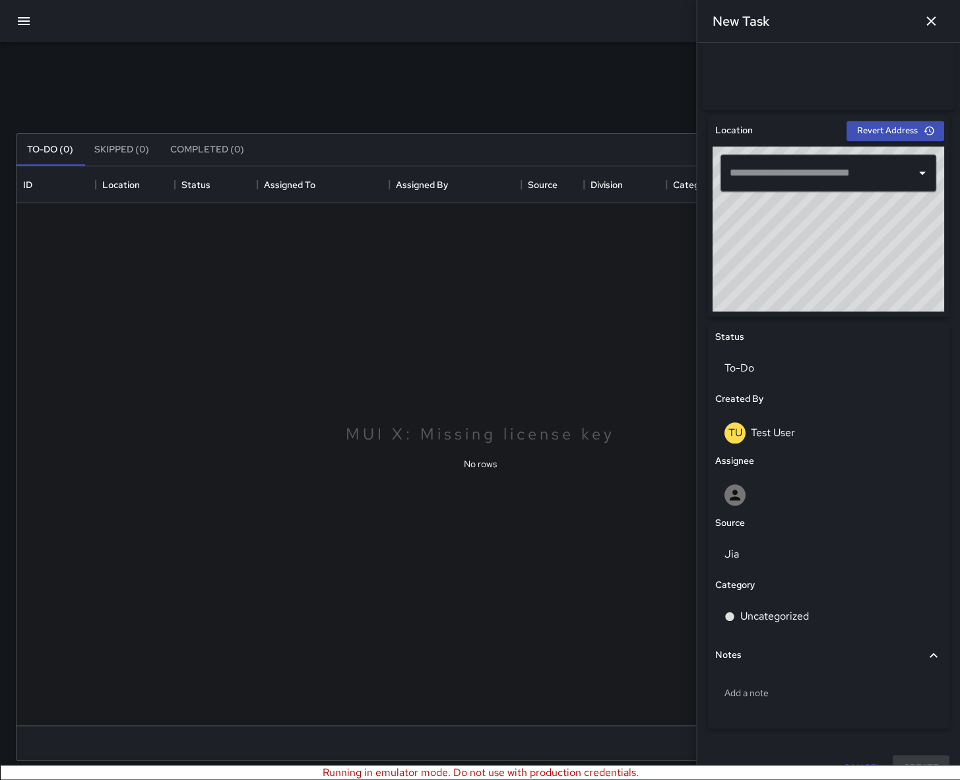
scroll to position [353, 0]
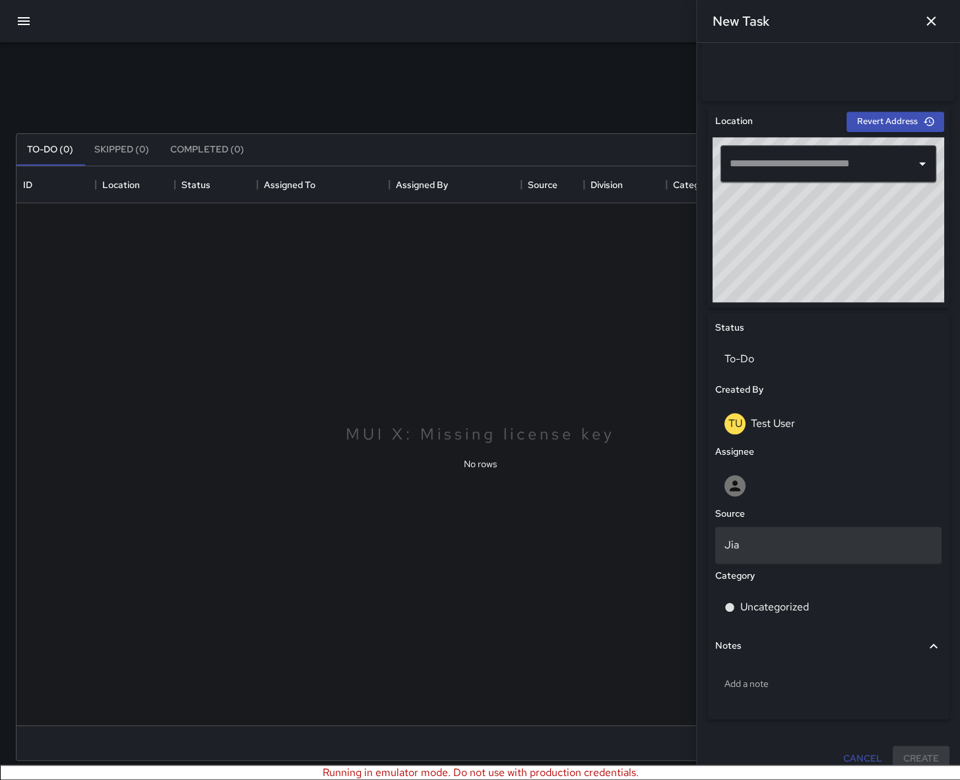
click at [759, 451] on p "Jia" at bounding box center [829, 545] width 208 height 16
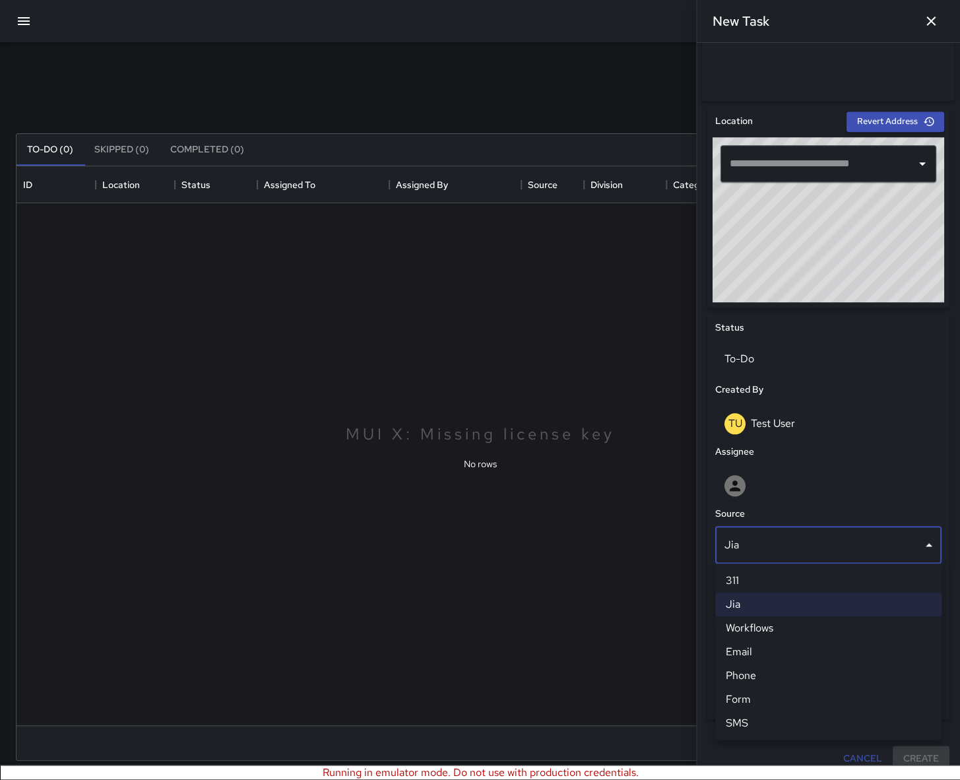
click at [848, 451] on div at bounding box center [480, 390] width 960 height 780
click at [881, 451] on body "Search Search New Task To-Do (0) Skipped (0) Completed (0) No rows ID Location …" at bounding box center [480, 390] width 960 height 780
click at [764, 451] on li "Form" at bounding box center [828, 700] width 226 height 24
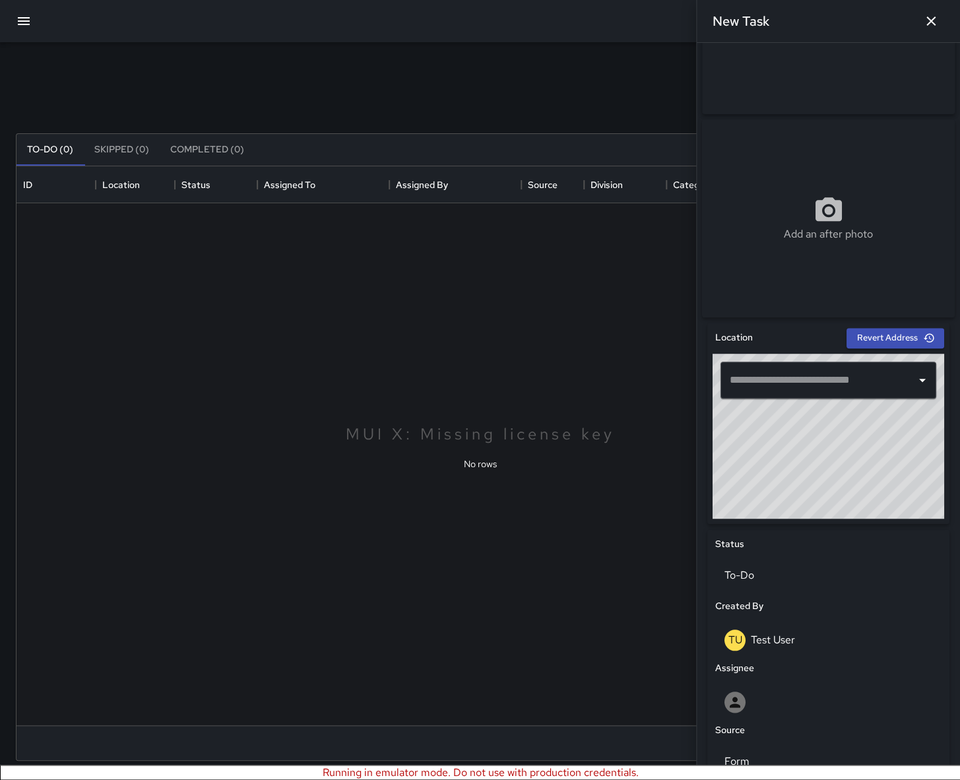
scroll to position [0, 0]
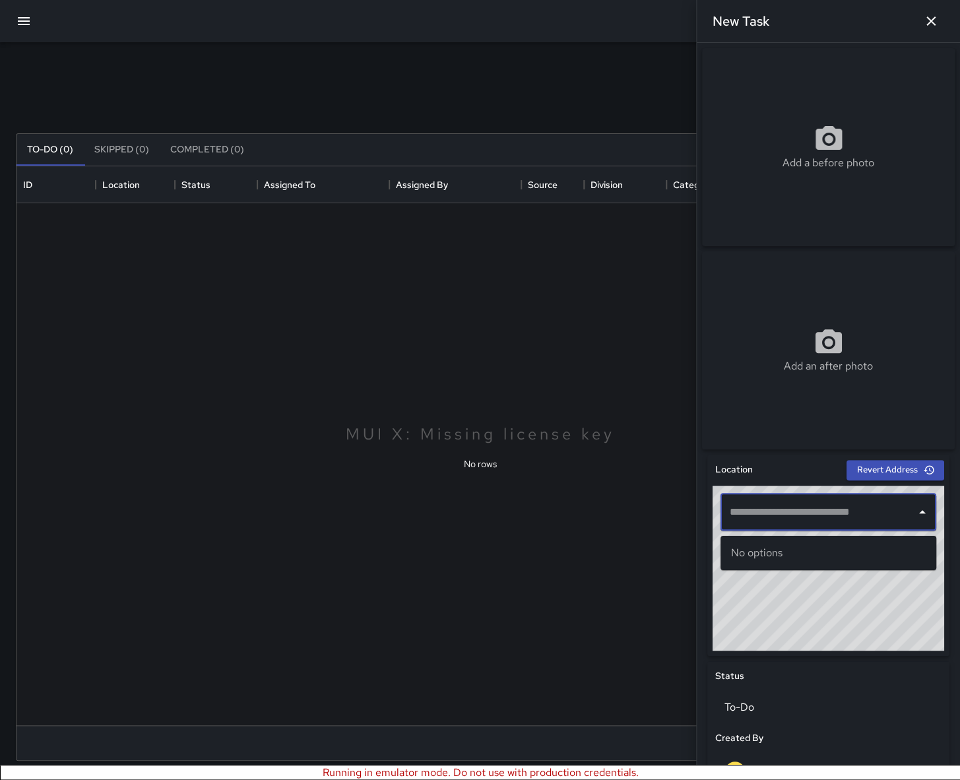
click at [785, 451] on input "text" at bounding box center [819, 512] width 184 height 25
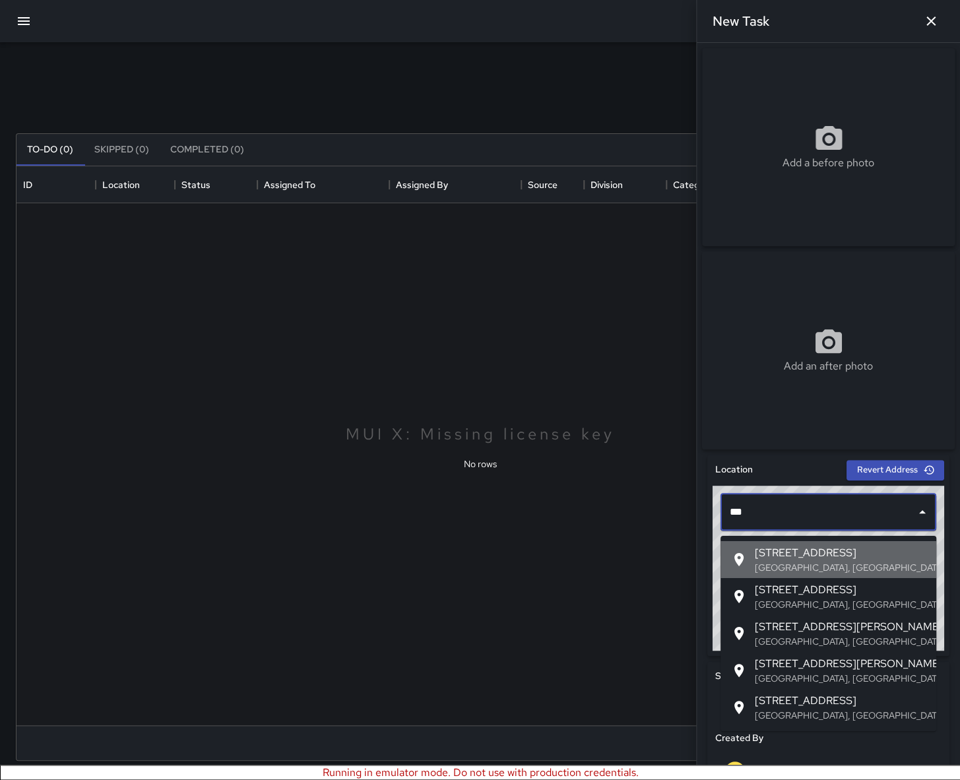
click at [801, 451] on span "[STREET_ADDRESS]" at bounding box center [840, 553] width 171 height 16
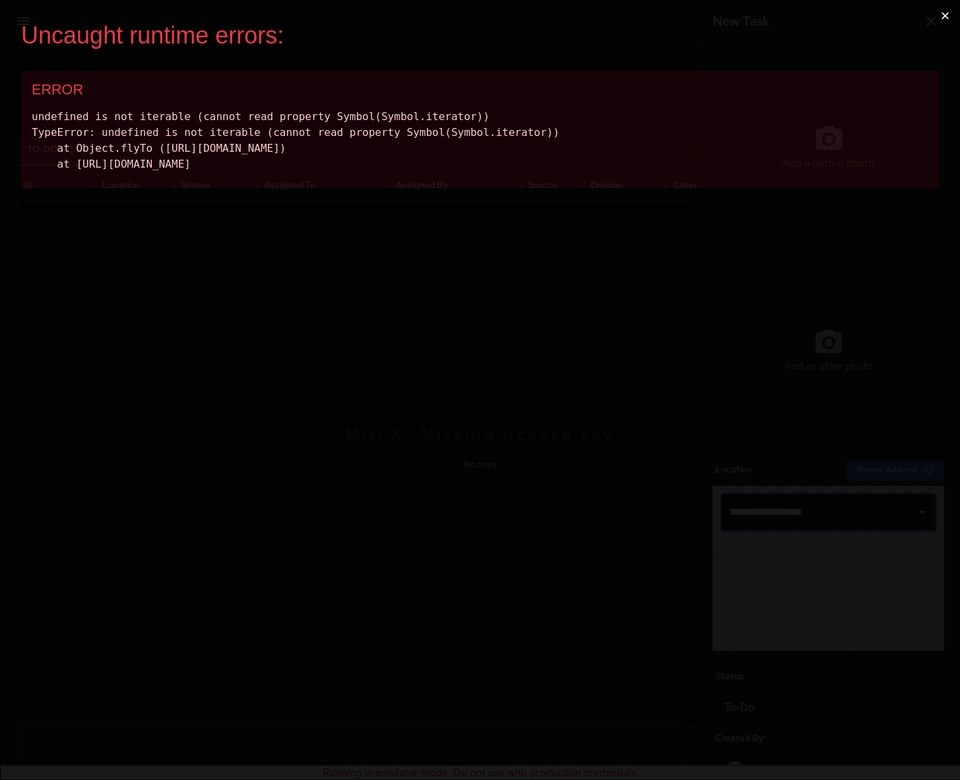
type input "**********"
click at [881, 14] on button "×" at bounding box center [945, 16] width 30 height 32
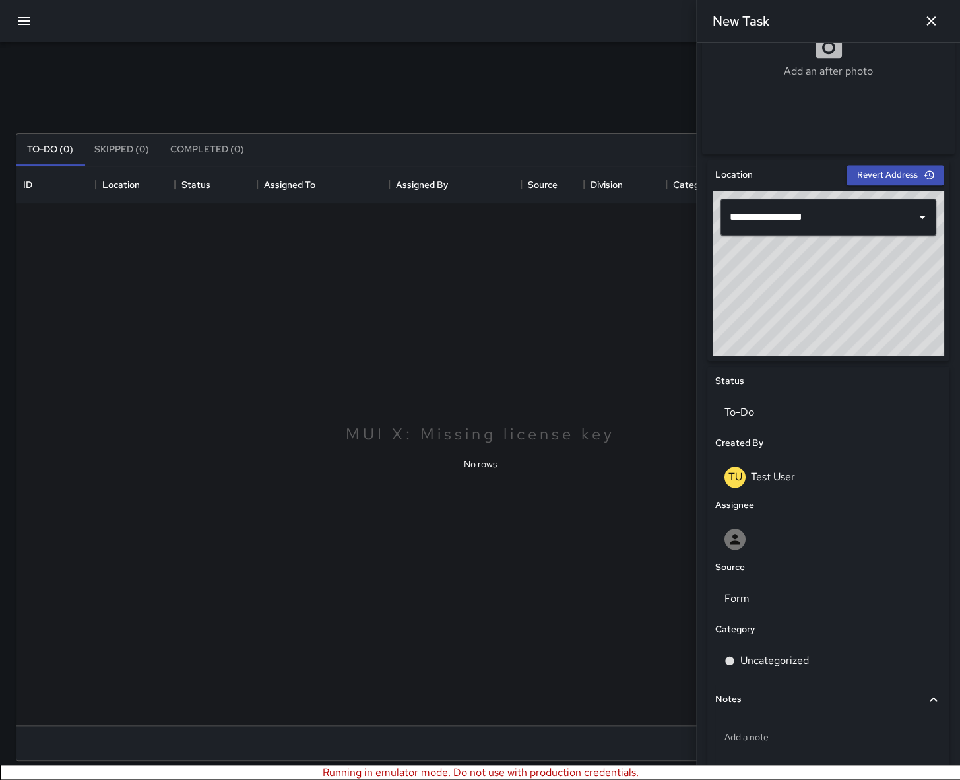
scroll to position [353, 0]
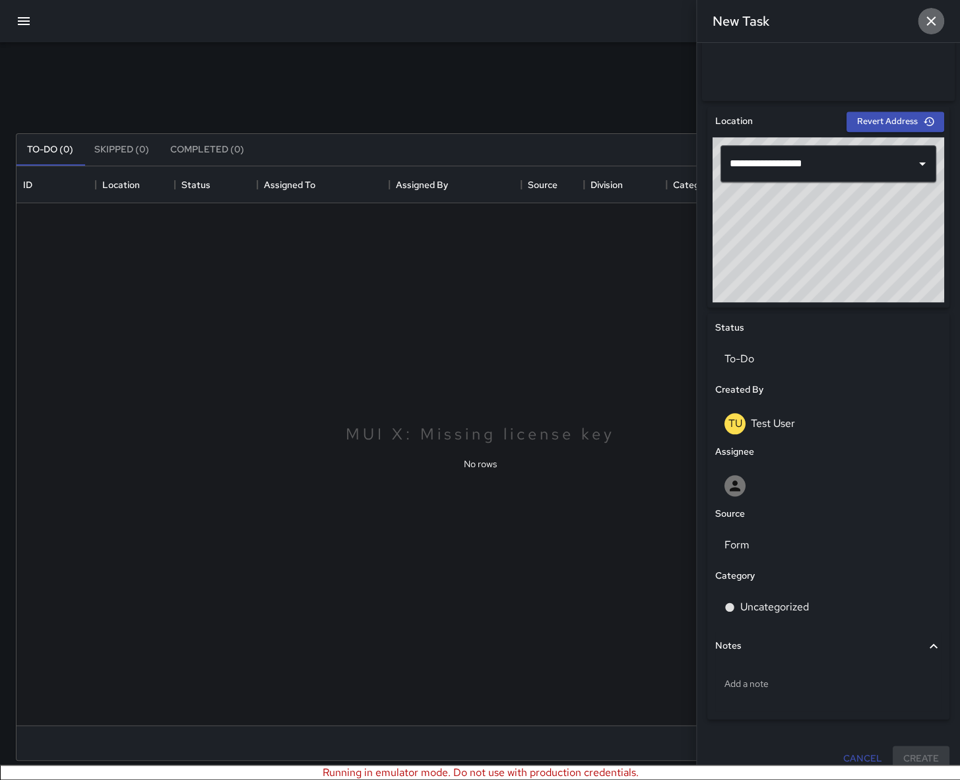
click at [881, 20] on icon "button" at bounding box center [931, 21] width 16 height 16
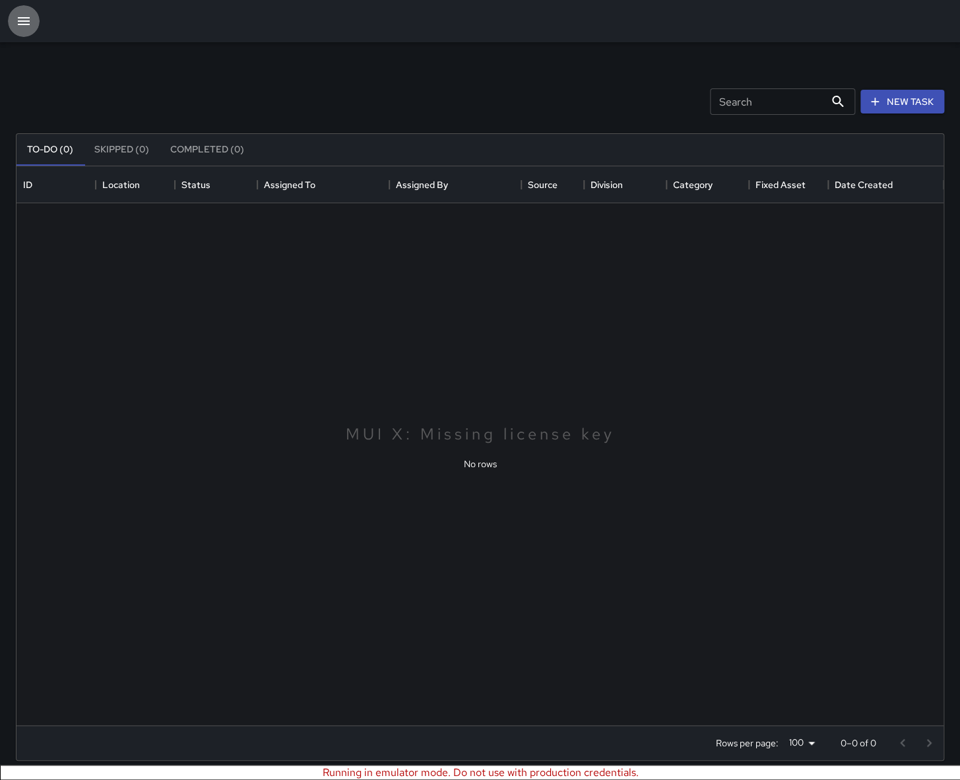
click at [24, 22] on icon "button" at bounding box center [24, 21] width 16 height 16
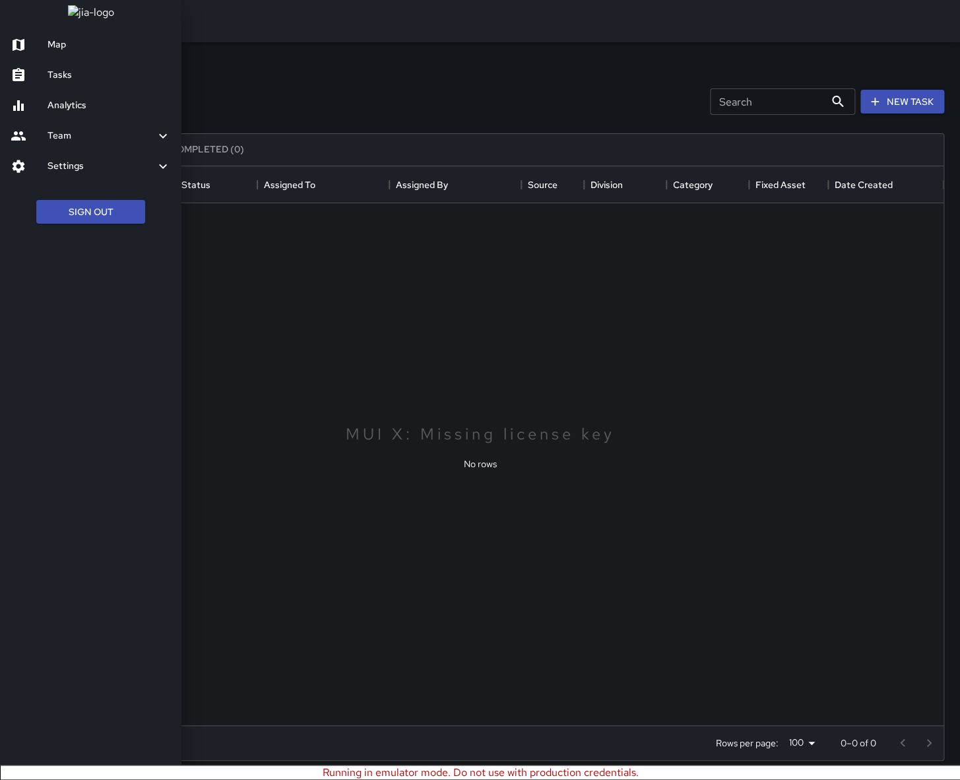
click at [73, 113] on h6 "Analytics" at bounding box center [109, 105] width 123 height 15
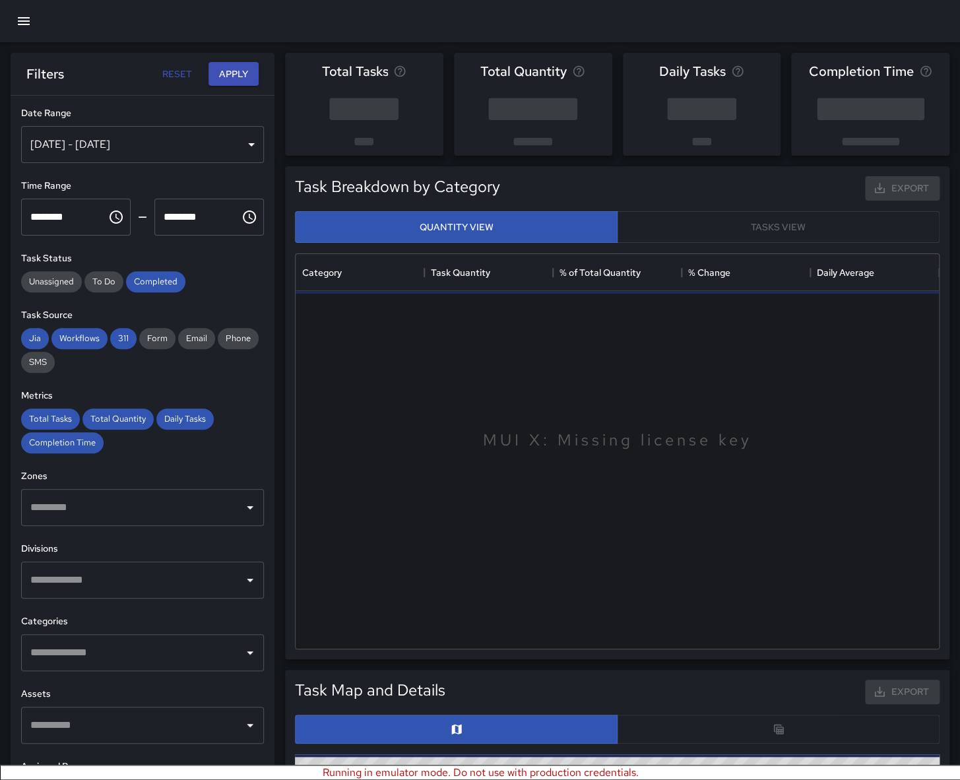
scroll to position [395, 643]
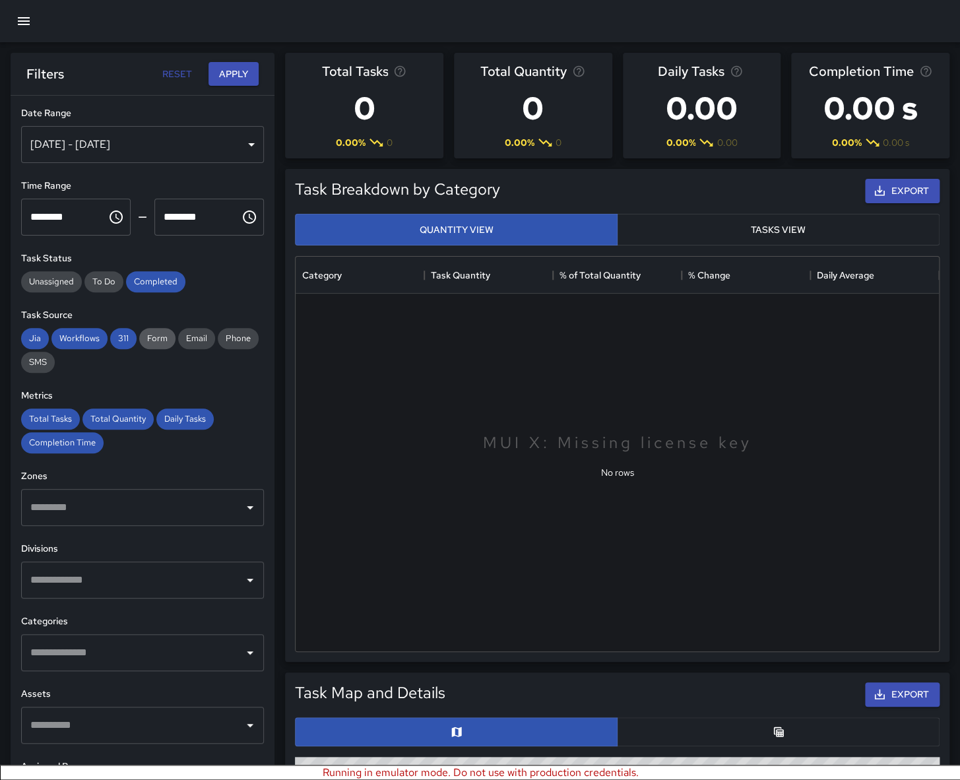
click at [158, 343] on span "Form" at bounding box center [157, 338] width 36 height 11
click at [158, 337] on span "Form" at bounding box center [157, 338] width 36 height 11
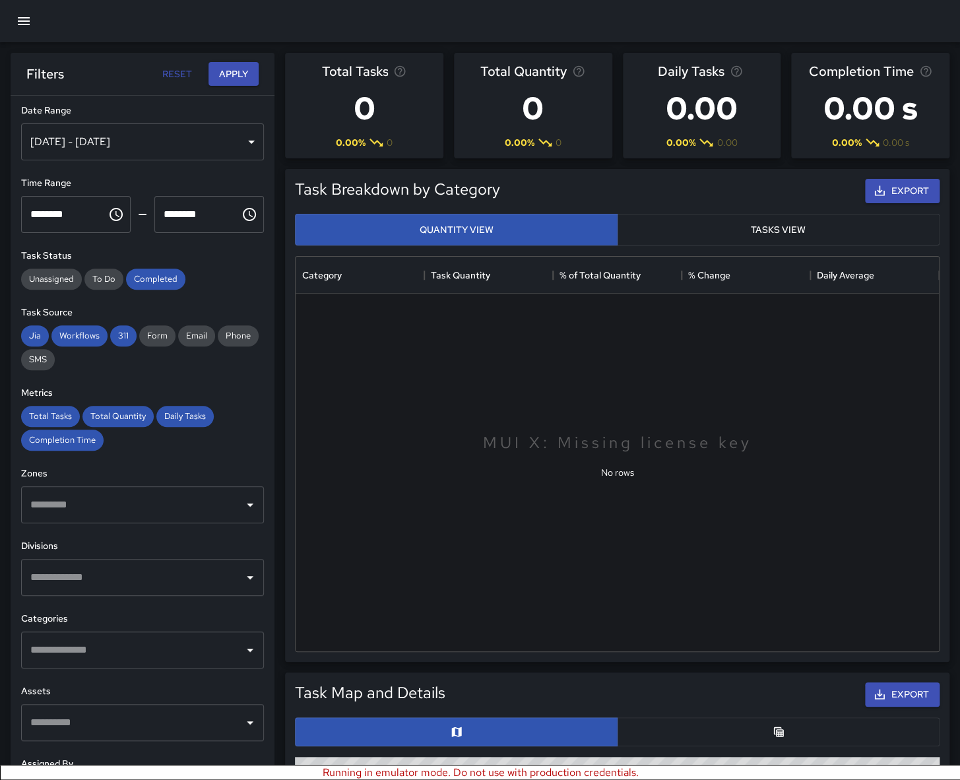
scroll to position [0, 0]
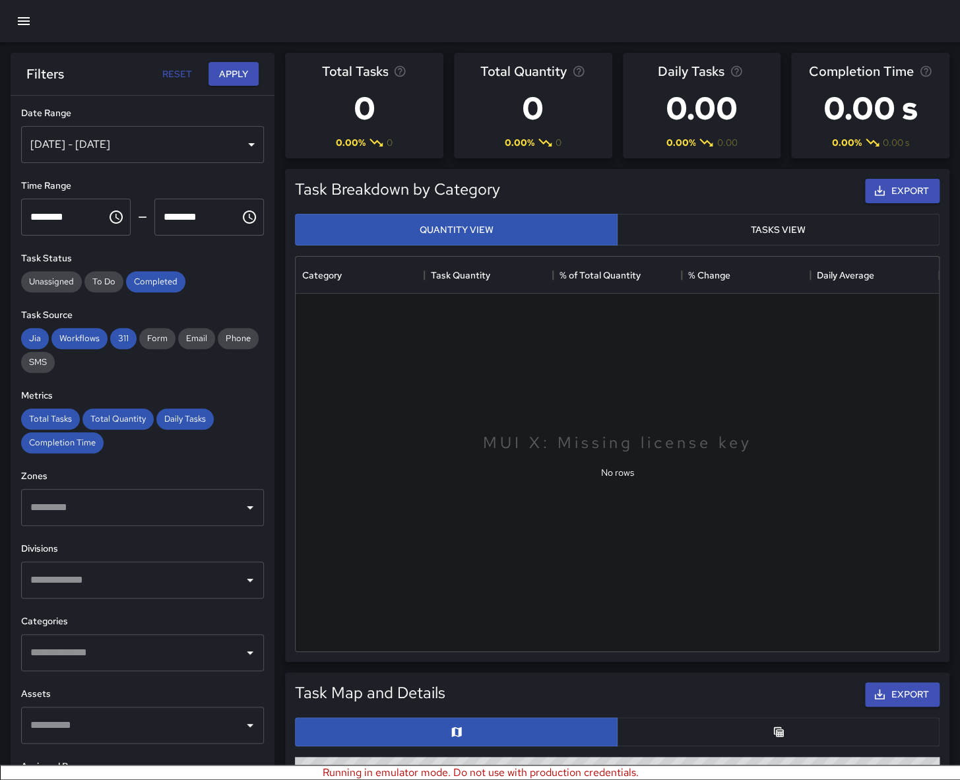
click at [20, 26] on icon "button" at bounding box center [24, 21] width 16 height 16
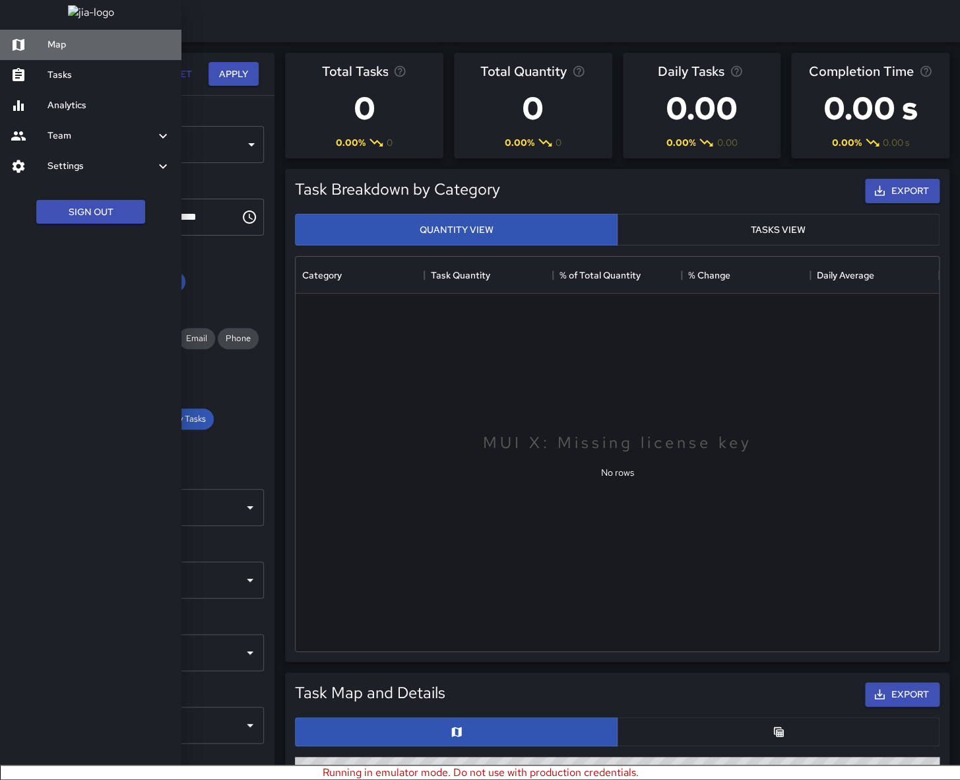
click at [67, 52] on h6 "Map" at bounding box center [109, 45] width 123 height 15
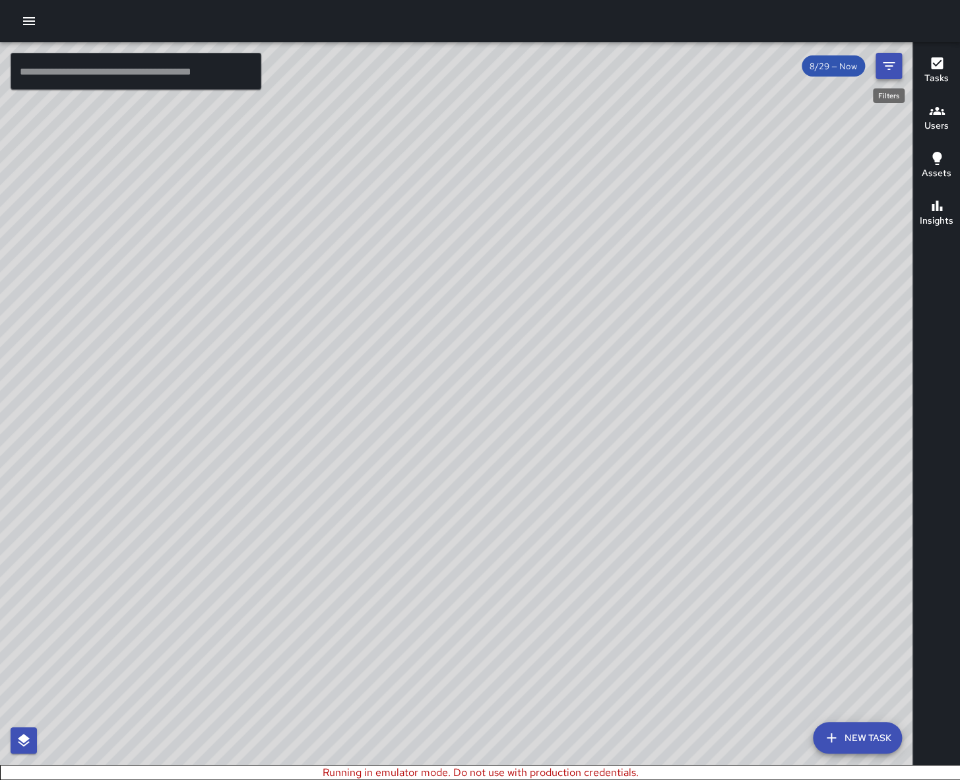
click at [881, 67] on icon "Filters" at bounding box center [889, 66] width 16 height 16
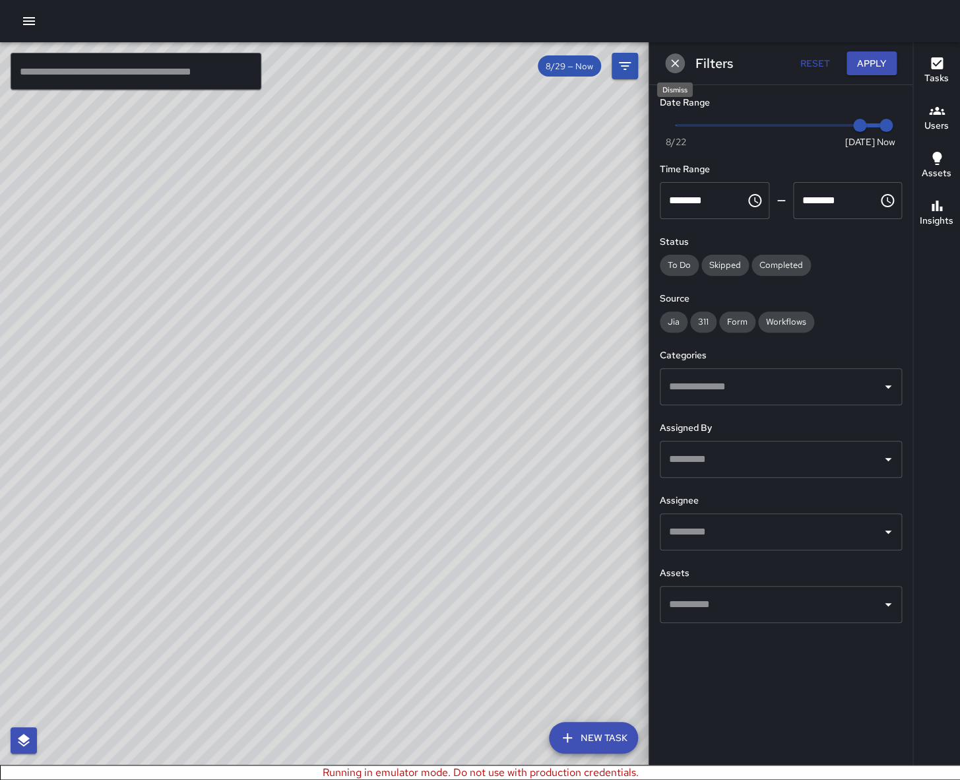
click at [678, 63] on icon "Dismiss" at bounding box center [675, 63] width 13 height 13
